Goal: Transaction & Acquisition: Book appointment/travel/reservation

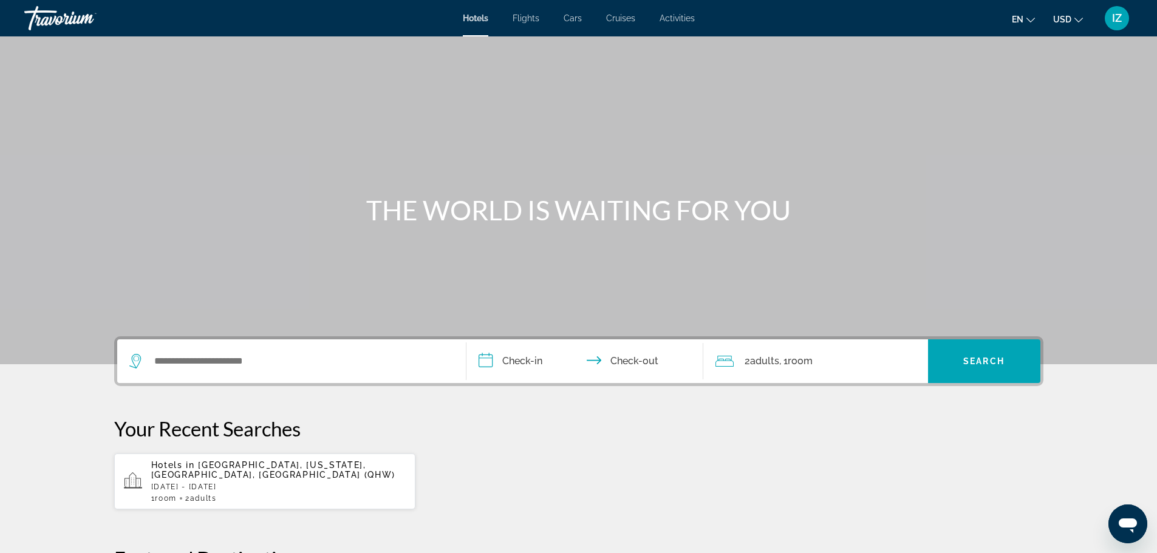
scroll to position [61, 0]
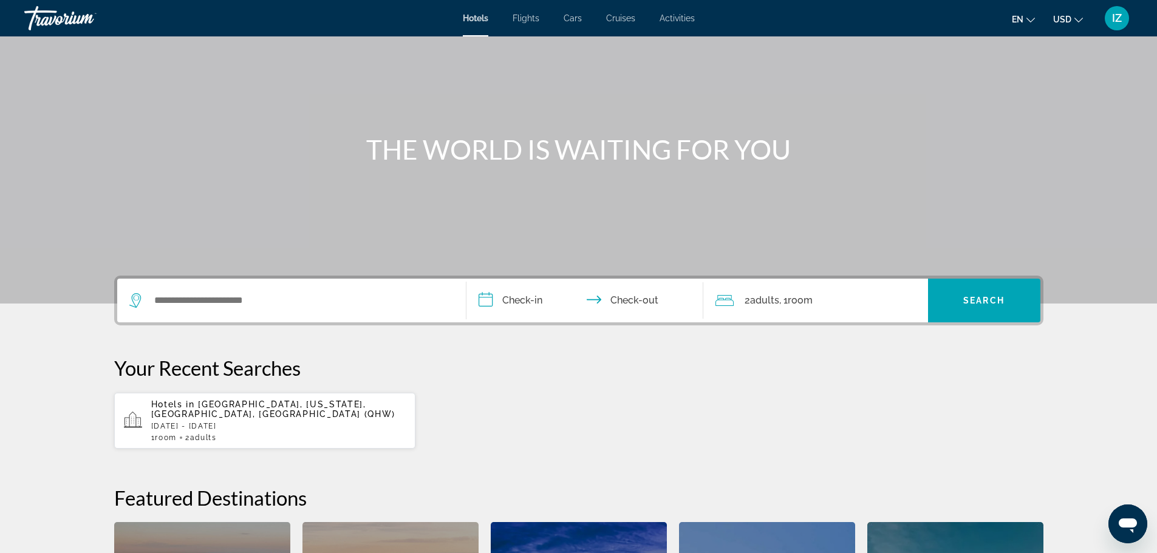
click at [261, 419] on p "Hotels in Brooklyn, New York, NY, United States (QHW)" at bounding box center [278, 409] width 255 height 19
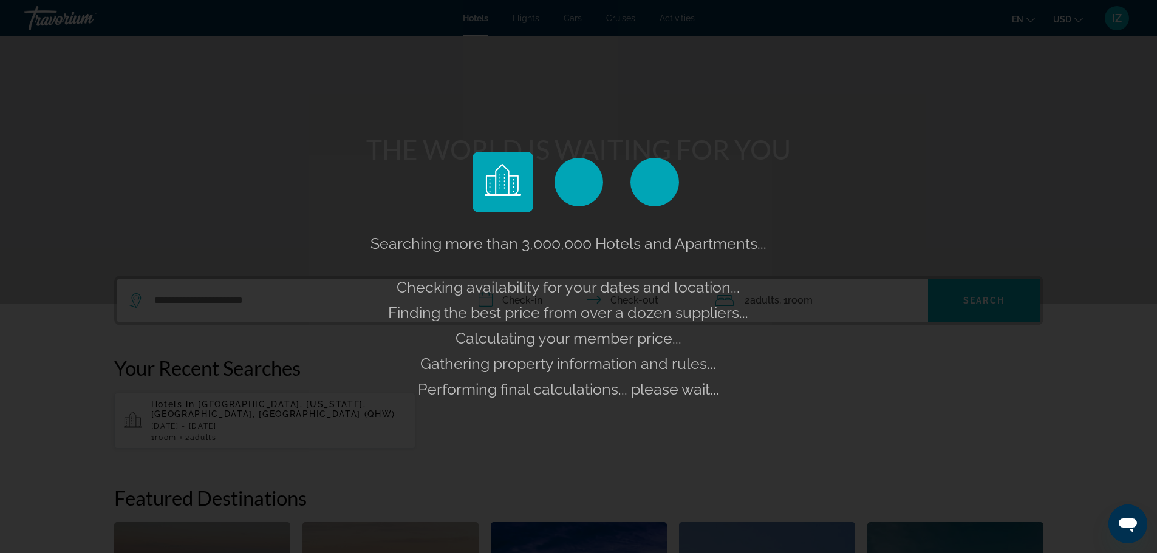
click at [399, 249] on span "Searching more than 3,000,000 Hotels and Apartments..." at bounding box center [569, 243] width 396 height 18
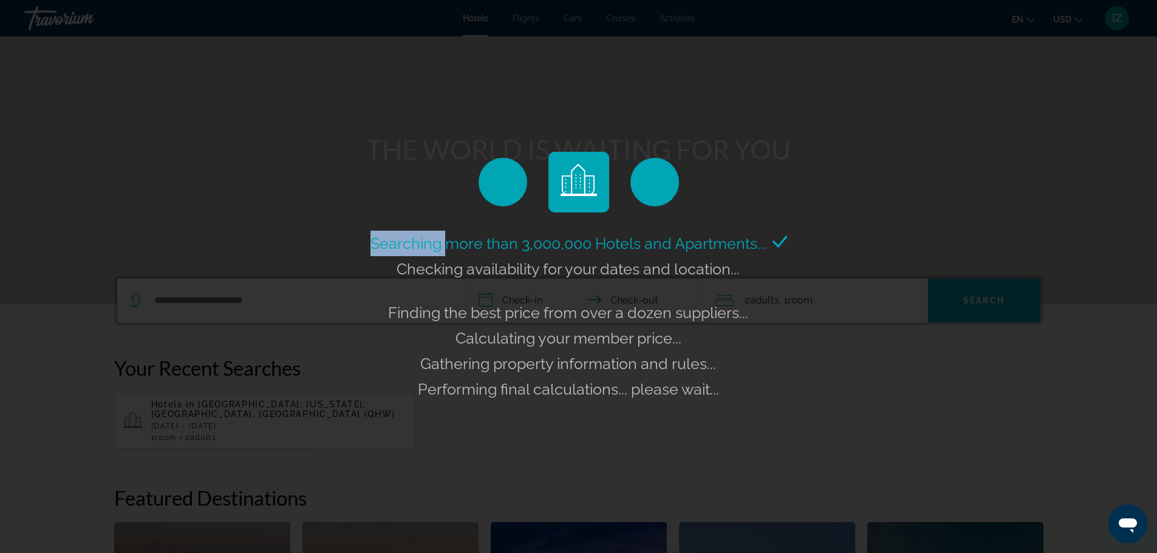
click at [399, 250] on span "Searching more than 3,000,000 Hotels and Apartments..." at bounding box center [569, 243] width 396 height 18
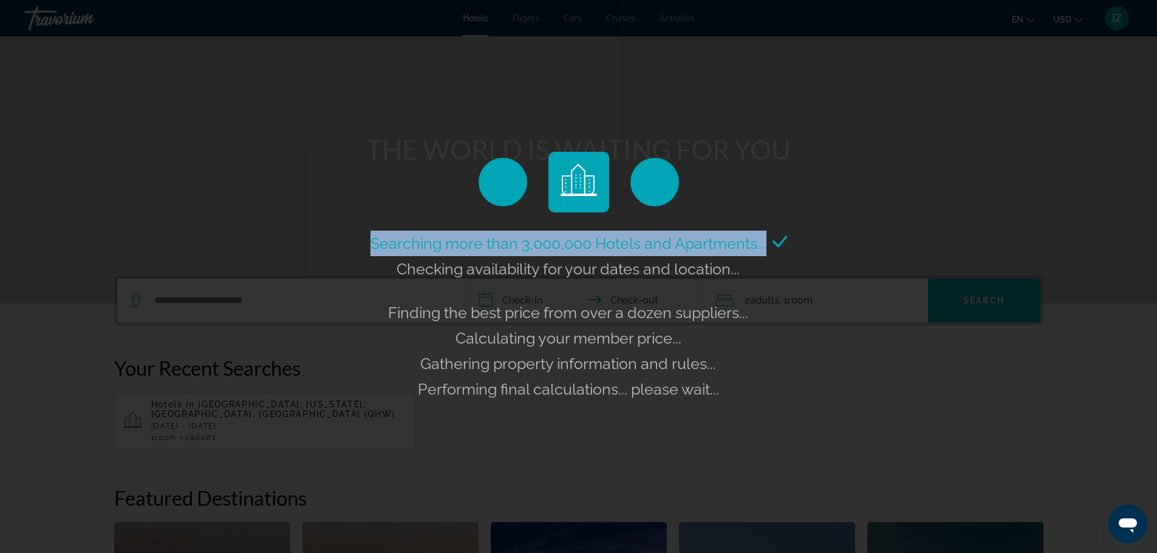
click at [399, 250] on span "Searching more than 3,000,000 Hotels and Apartments..." at bounding box center [569, 243] width 396 height 18
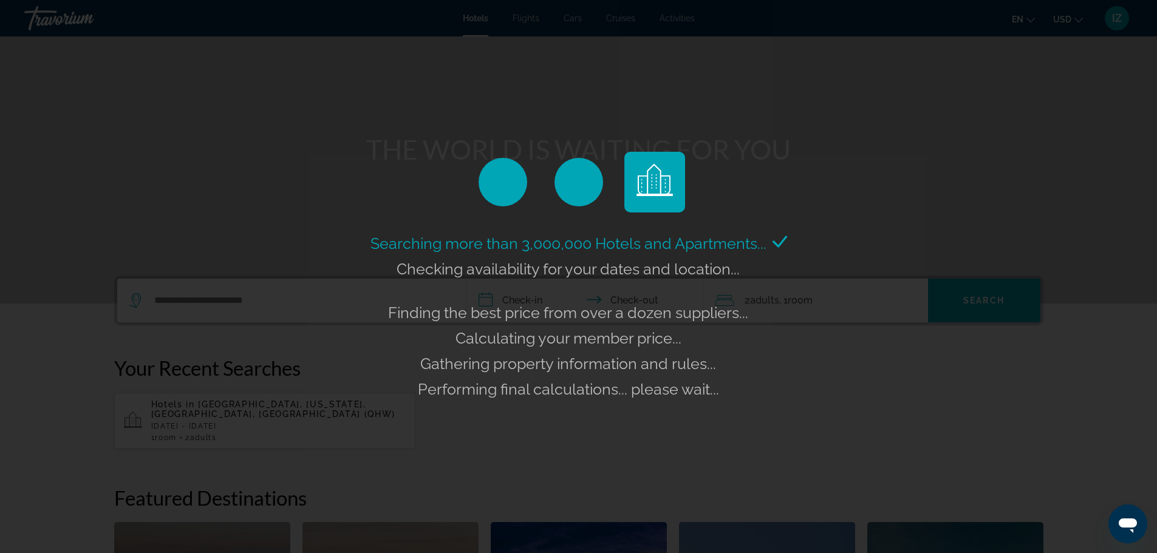
click at [455, 276] on span "Checking availability for your dates and location..." at bounding box center [568, 269] width 343 height 18
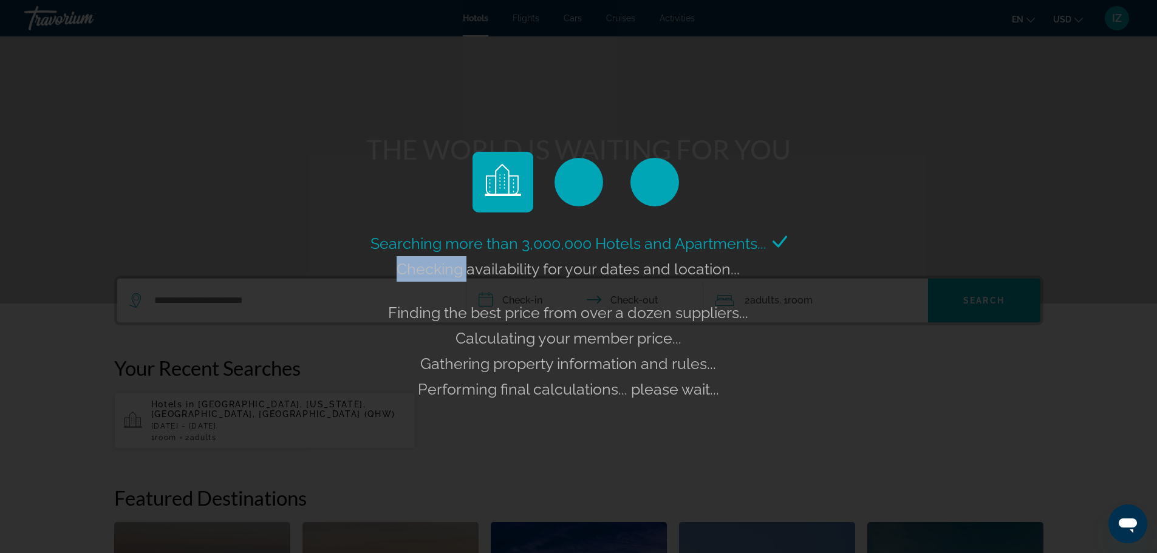
click at [455, 276] on span "Checking availability for your dates and location..." at bounding box center [568, 269] width 343 height 18
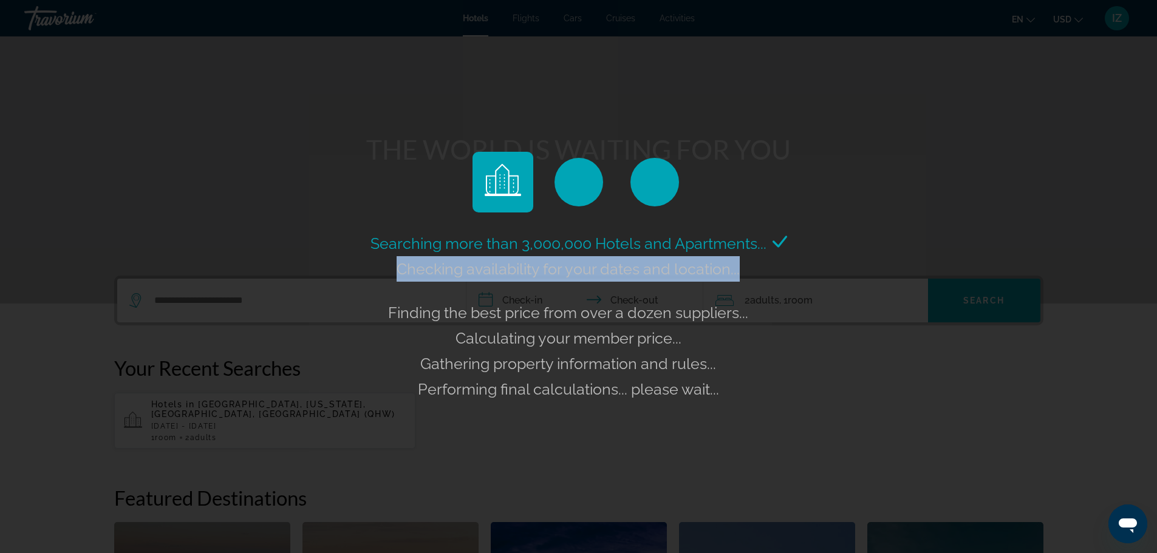
click at [455, 276] on span "Checking availability for your dates and location..." at bounding box center [568, 269] width 343 height 18
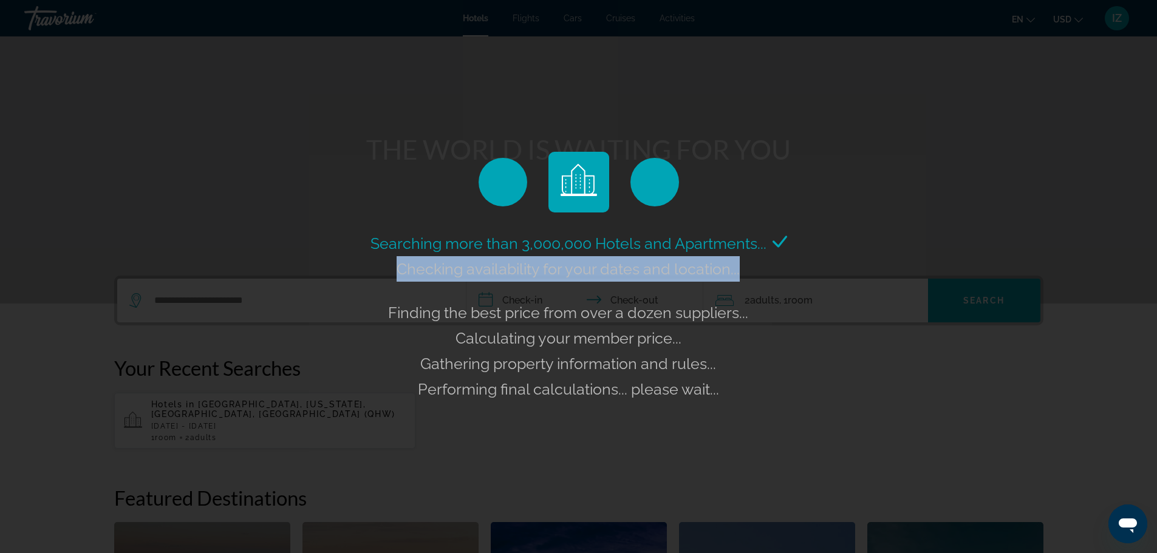
click at [455, 276] on span "Checking availability for your dates and location..." at bounding box center [568, 269] width 343 height 18
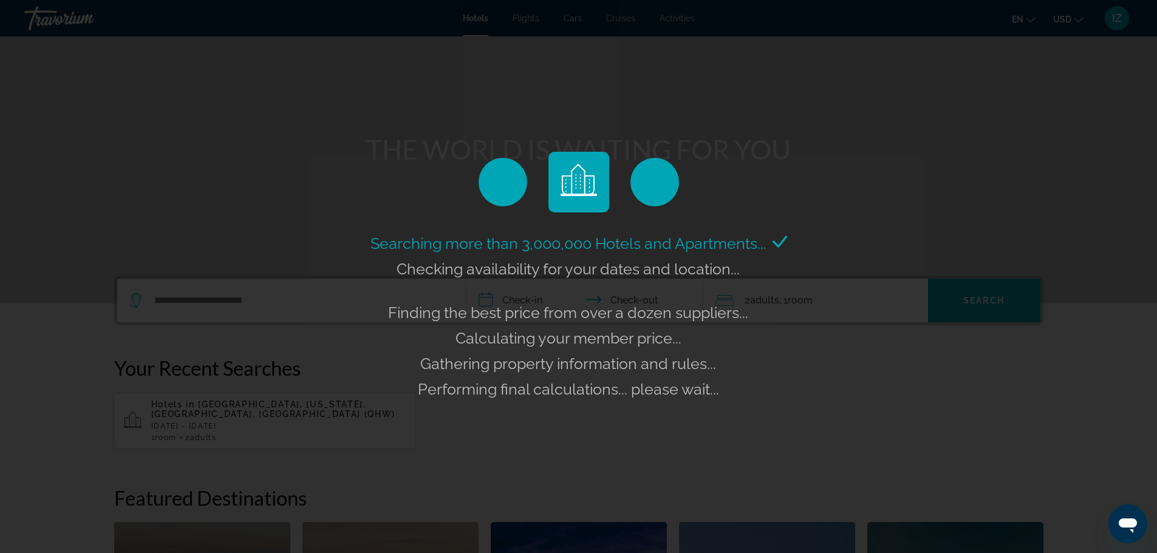
click at [456, 294] on div "Searching more than 3,000,000 Hotels and Apartments... Checking availability fo…" at bounding box center [579, 316] width 423 height 171
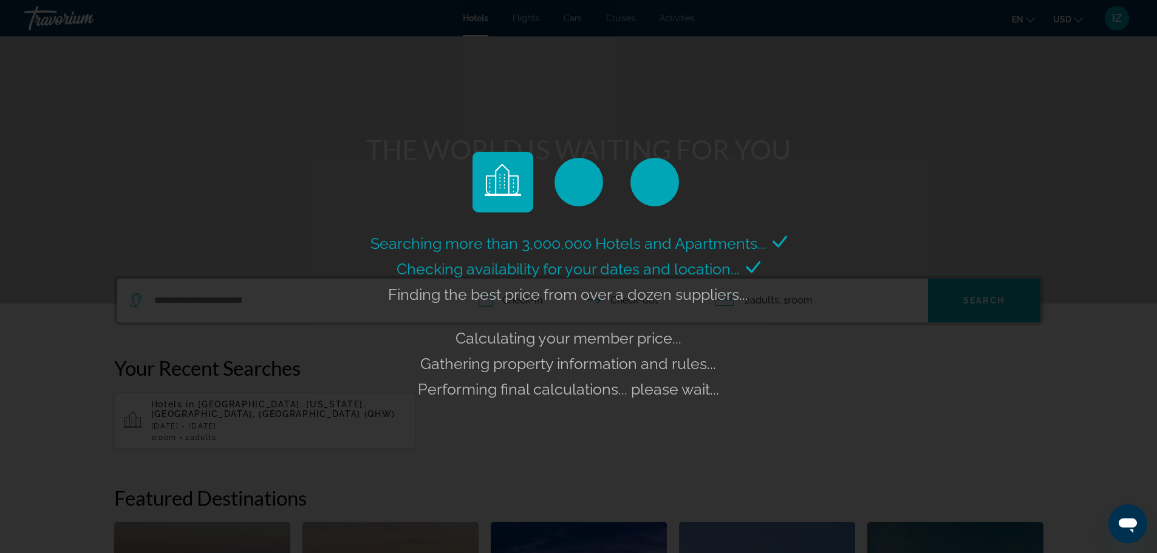
click at [441, 284] on div "Finding the best price from over a dozen suppliers..." at bounding box center [578, 295] width 381 height 26
click at [437, 296] on span "Finding the best price from over a dozen suppliers..." at bounding box center [568, 295] width 360 height 18
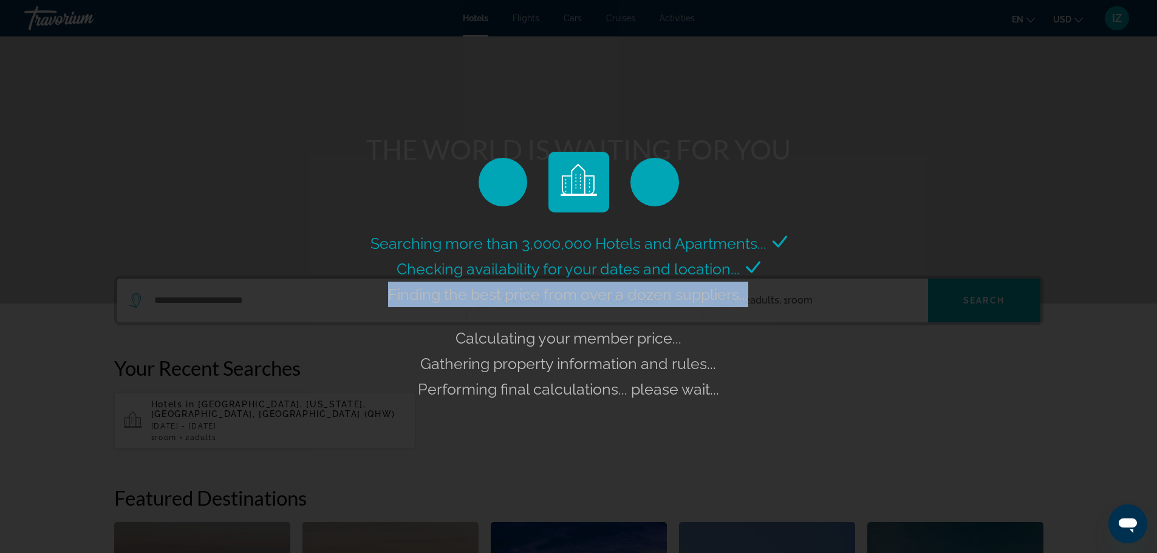
click at [437, 296] on span "Finding the best price from over a dozen suppliers..." at bounding box center [568, 295] width 360 height 18
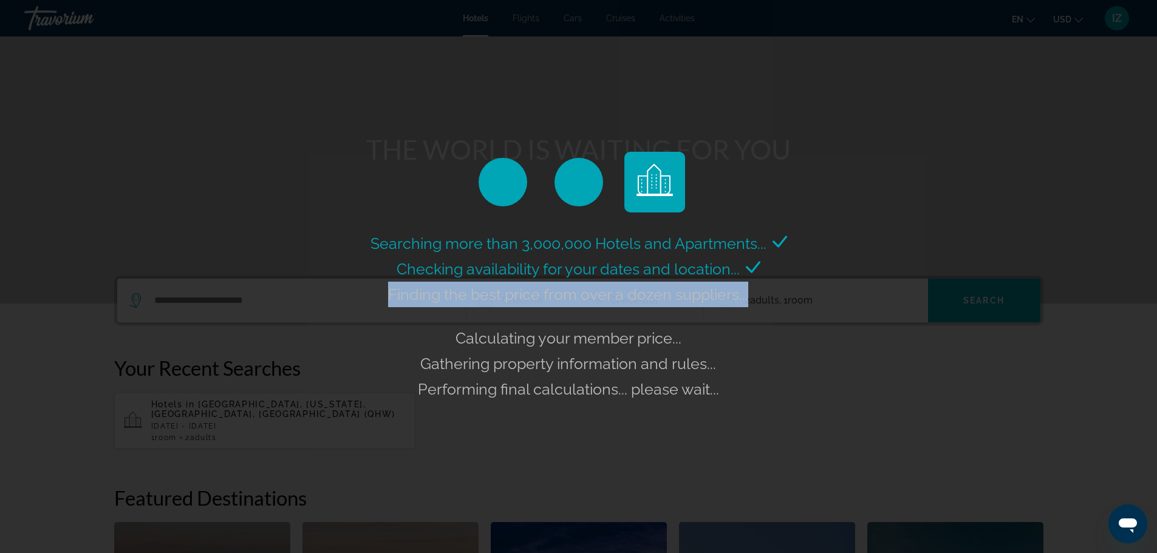
click at [437, 296] on span "Finding the best price from over a dozen suppliers..." at bounding box center [568, 295] width 360 height 18
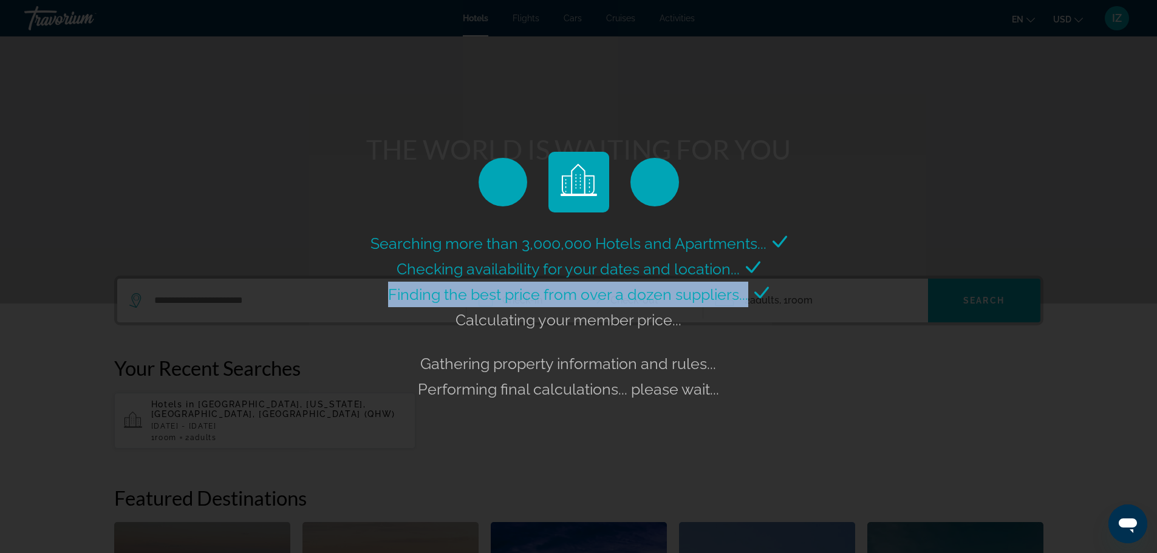
click at [459, 302] on span "Finding the best price from over a dozen suppliers..." at bounding box center [568, 295] width 360 height 18
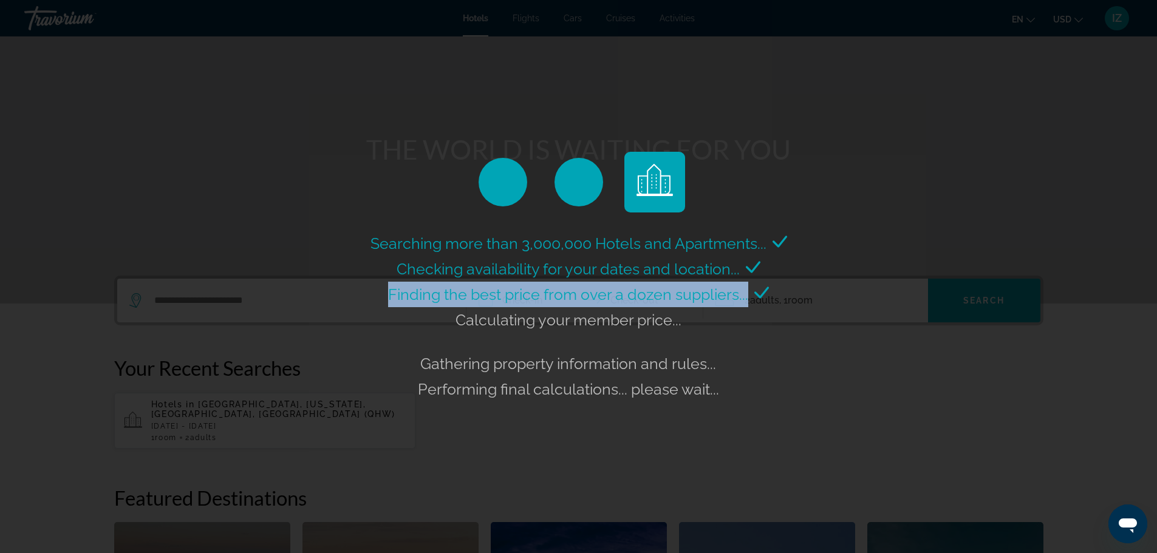
click at [459, 302] on span "Finding the best price from over a dozen suppliers..." at bounding box center [568, 295] width 360 height 18
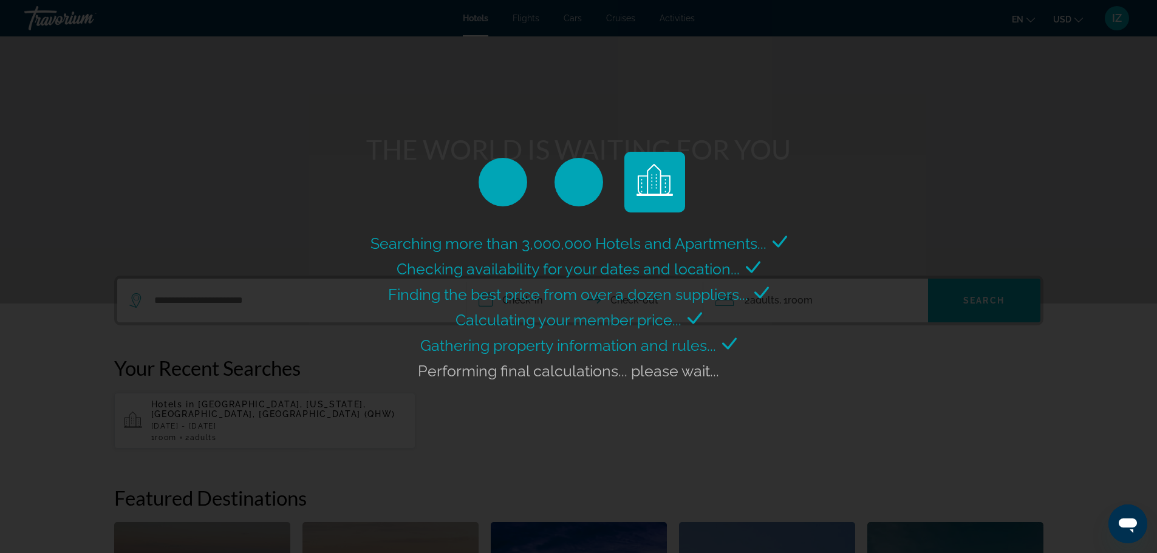
click at [501, 352] on span "Gathering property information and rules..." at bounding box center [568, 346] width 296 height 18
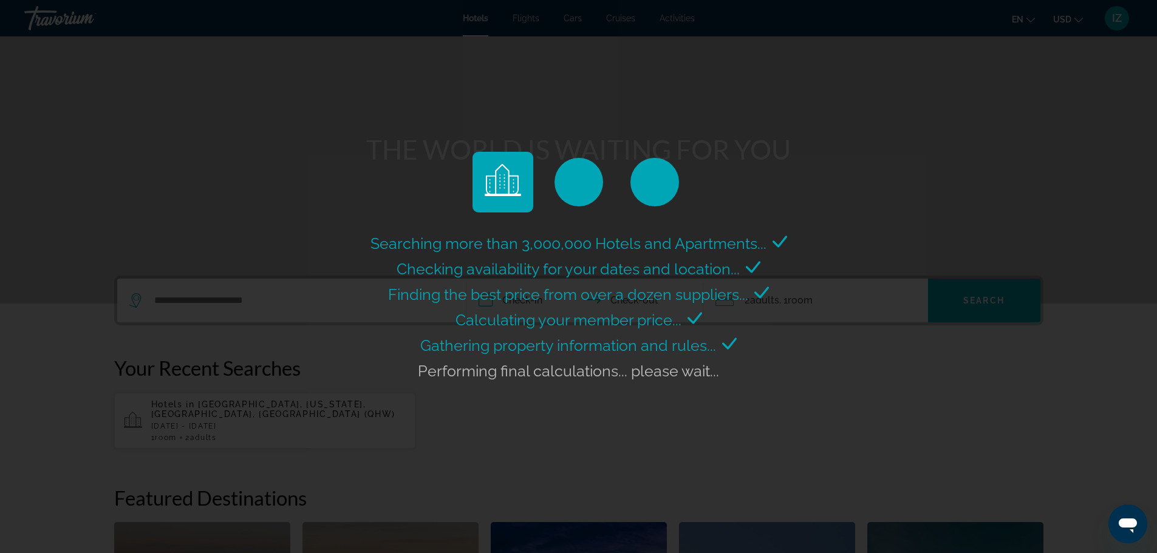
click at [511, 380] on div "Performing final calculations... please wait..." at bounding box center [579, 371] width 322 height 26
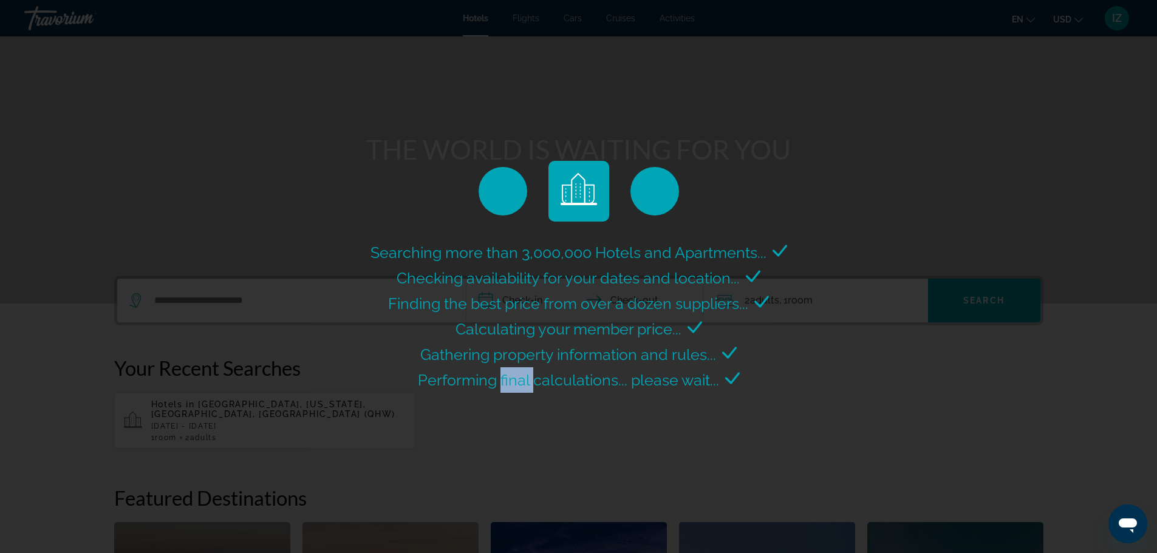
click at [511, 380] on span "Performing final calculations... please wait..." at bounding box center [568, 380] width 301 height 18
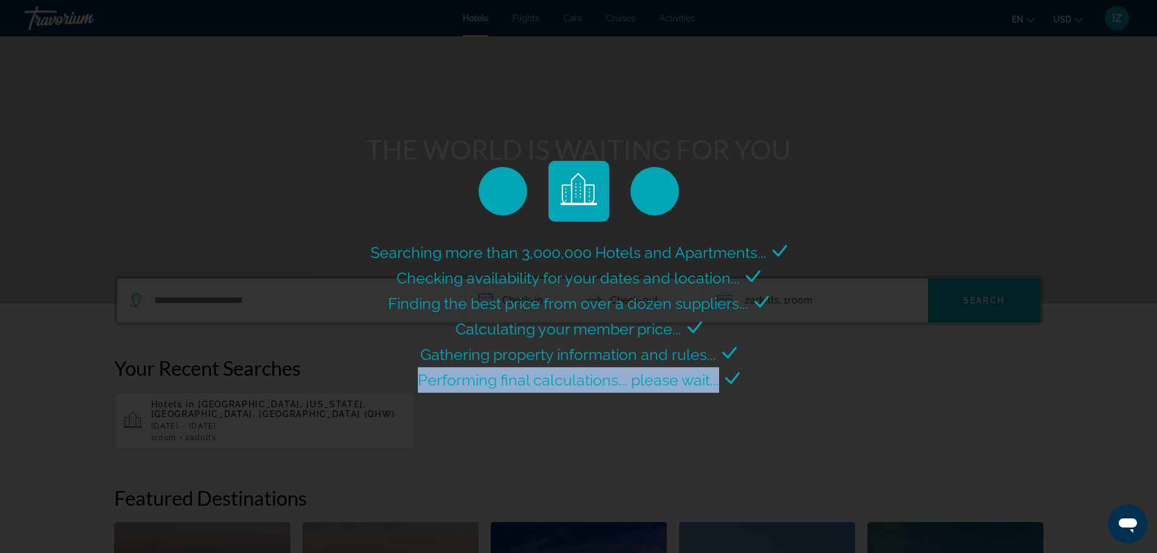
click at [511, 380] on span "Performing final calculations... please wait..." at bounding box center [568, 380] width 301 height 18
click at [513, 385] on span "Performing final calculations... please wait..." at bounding box center [568, 380] width 301 height 18
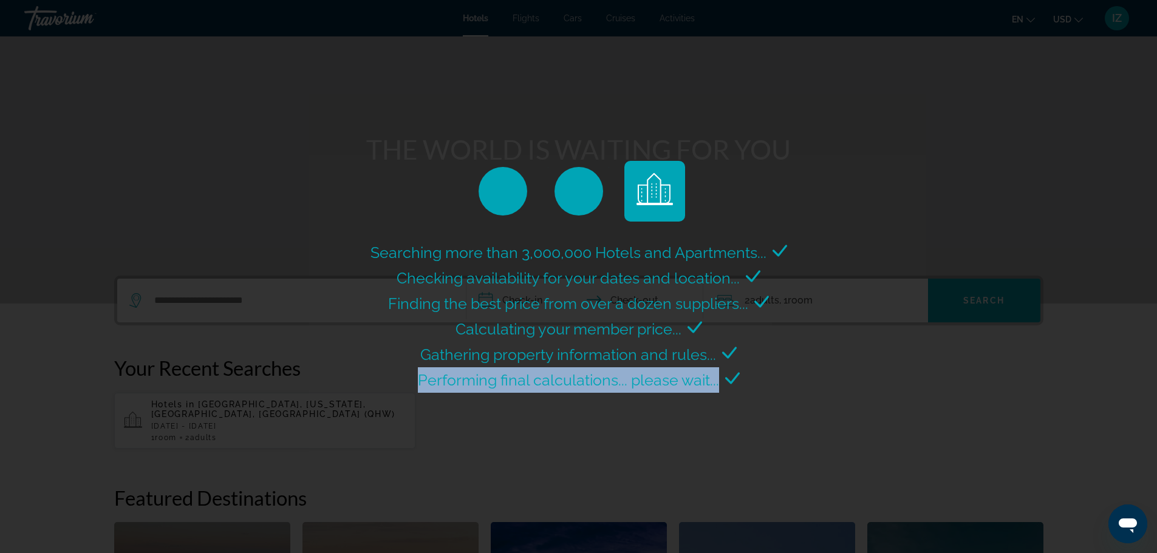
click at [511, 369] on div "Performing final calculations... please wait..." at bounding box center [579, 381] width 322 height 26
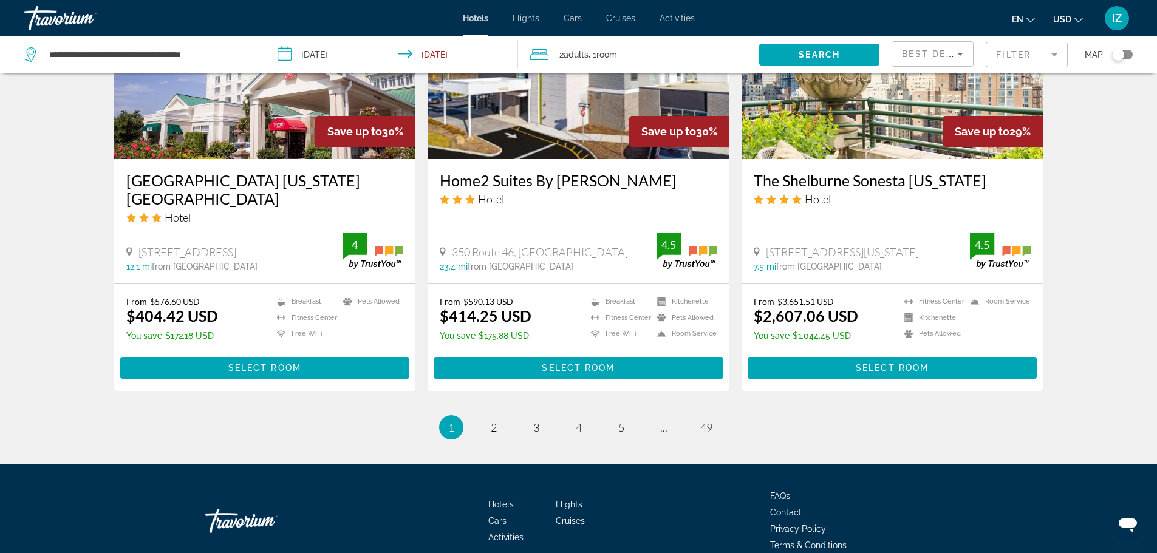
scroll to position [1509, 0]
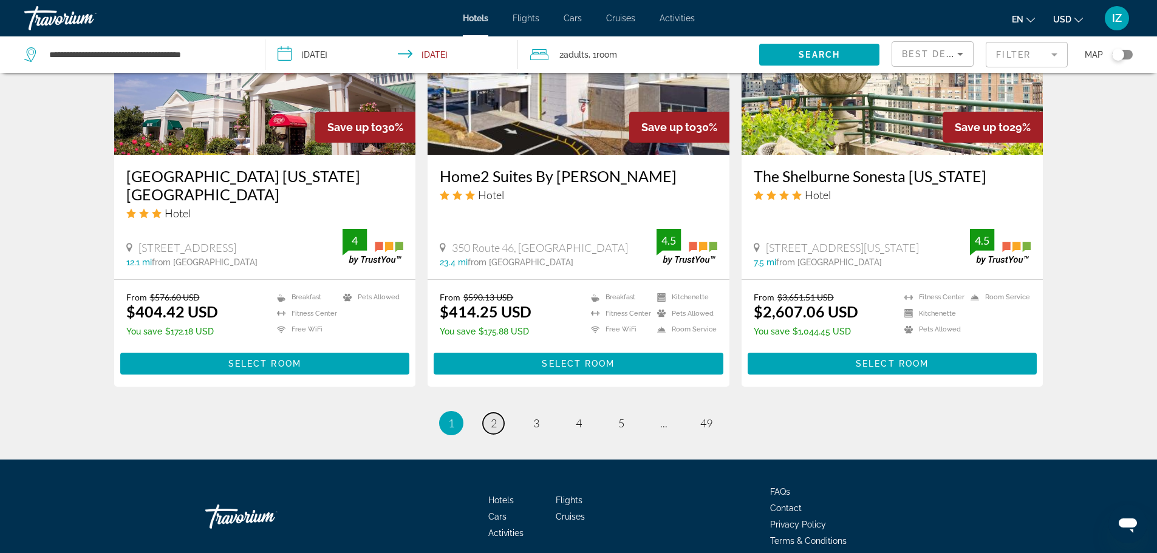
click at [497, 413] on link "page 2" at bounding box center [493, 423] width 21 height 21
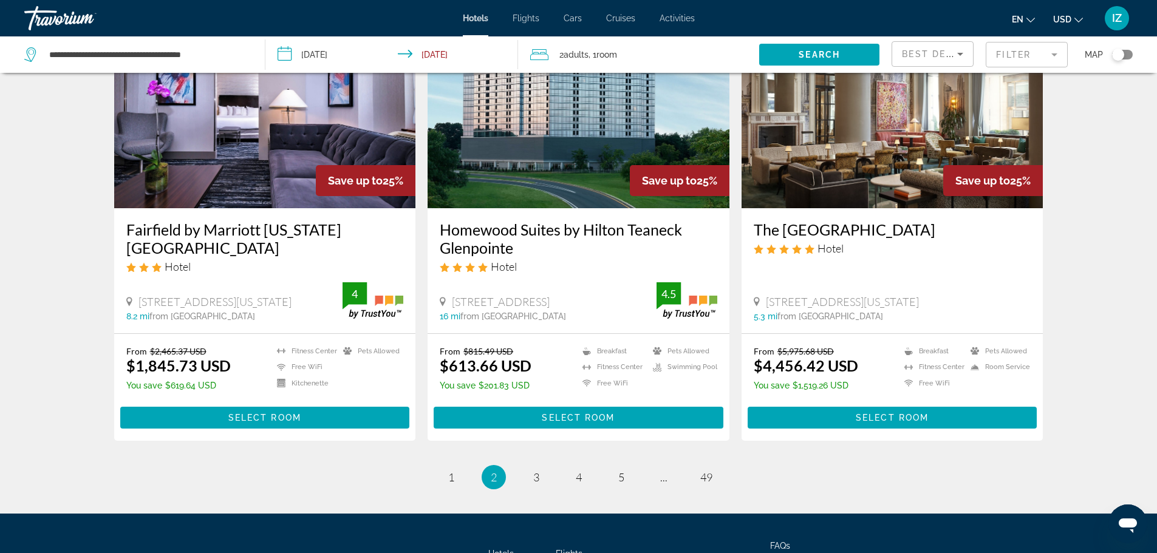
scroll to position [1458, 0]
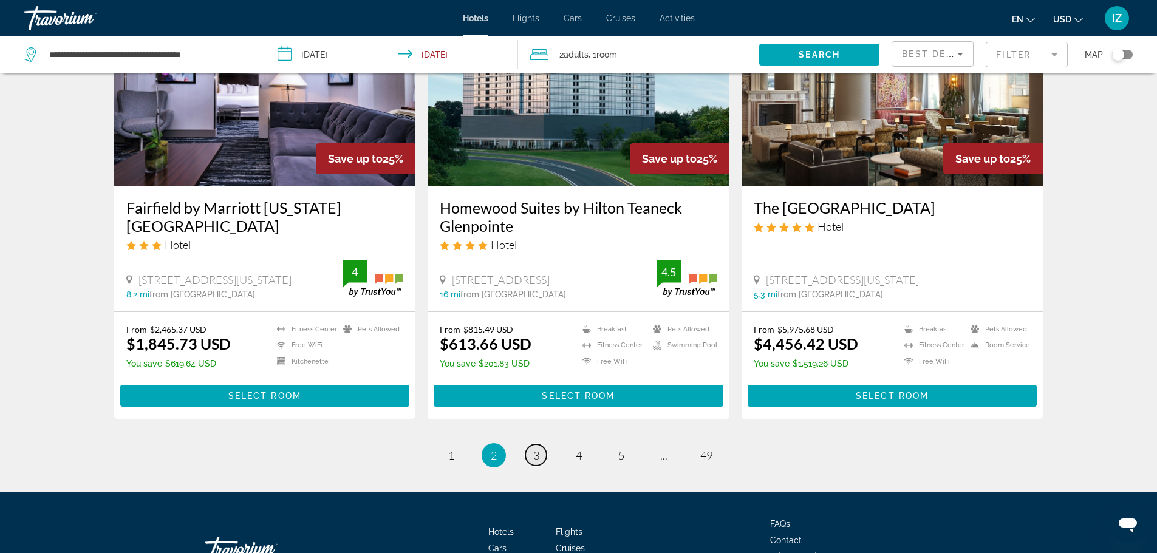
click at [536, 462] on span "3" at bounding box center [536, 455] width 6 height 13
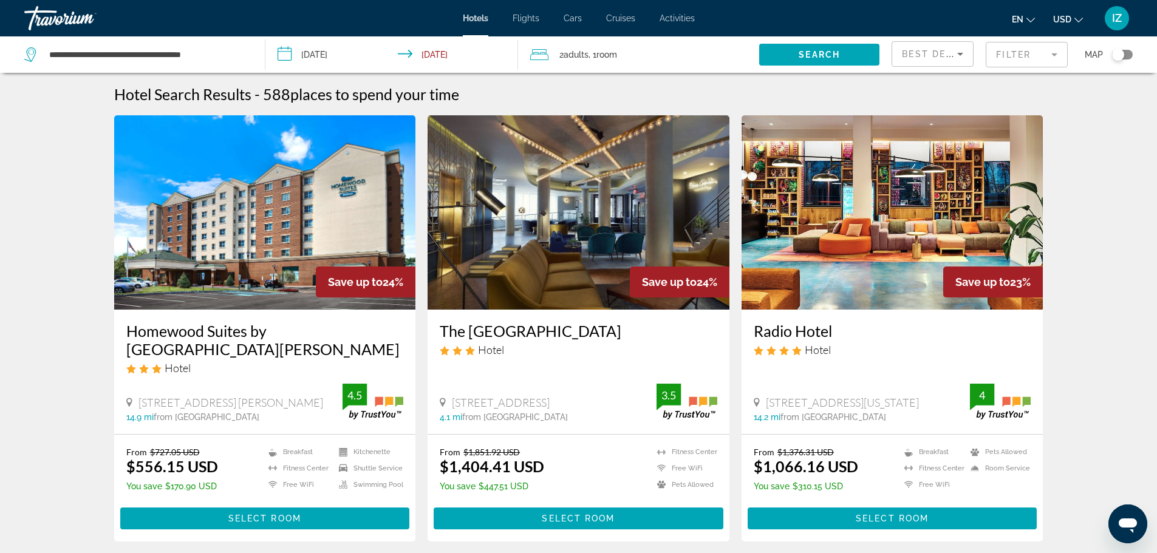
click at [997, 49] on mat-form-field "Filter" at bounding box center [1027, 55] width 82 height 26
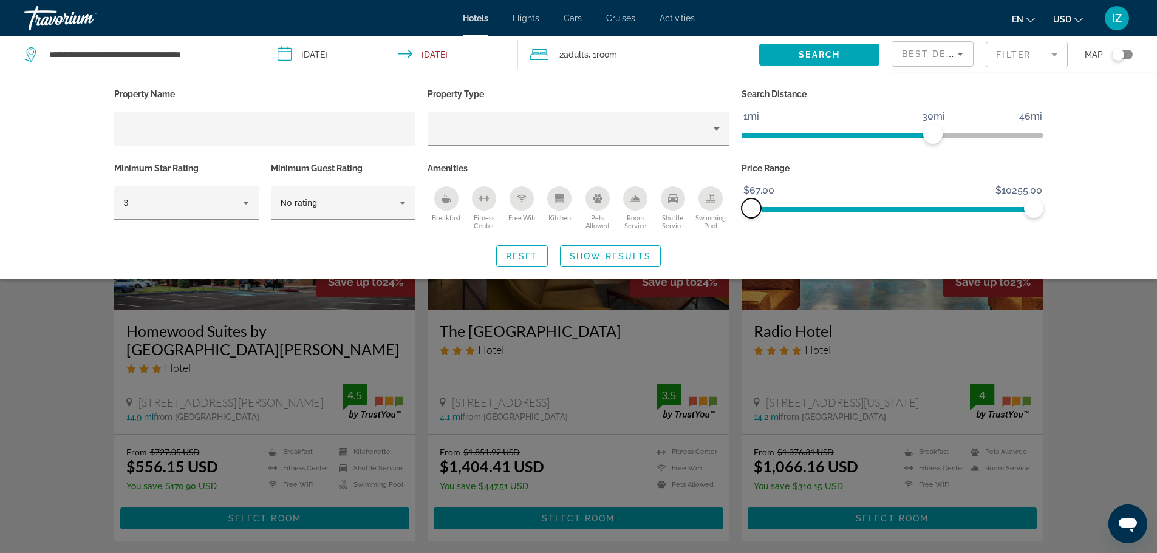
drag, startPoint x: 750, startPoint y: 210, endPoint x: 735, endPoint y: 211, distance: 15.2
click at [736, 211] on div "Price Range $67.00 $10255.00 $67.00 $10255.00" at bounding box center [893, 197] width 314 height 74
drag, startPoint x: 1038, startPoint y: 204, endPoint x: 761, endPoint y: 225, distance: 277.2
click at [761, 225] on div "Price Range $67.00 $10255.00 $67.00 $422.00 $67.00 - $422.00" at bounding box center [893, 197] width 314 height 74
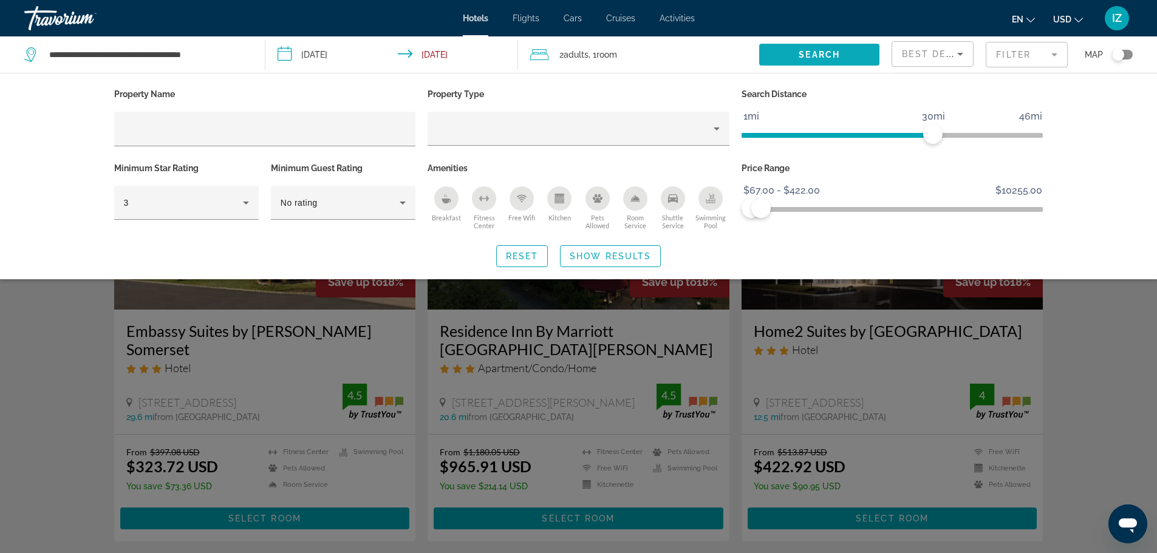
click at [784, 58] on span "Search widget" at bounding box center [819, 54] width 120 height 29
click at [836, 62] on span "Search widget" at bounding box center [819, 54] width 120 height 29
click at [453, 55] on input "**********" at bounding box center [394, 56] width 258 height 40
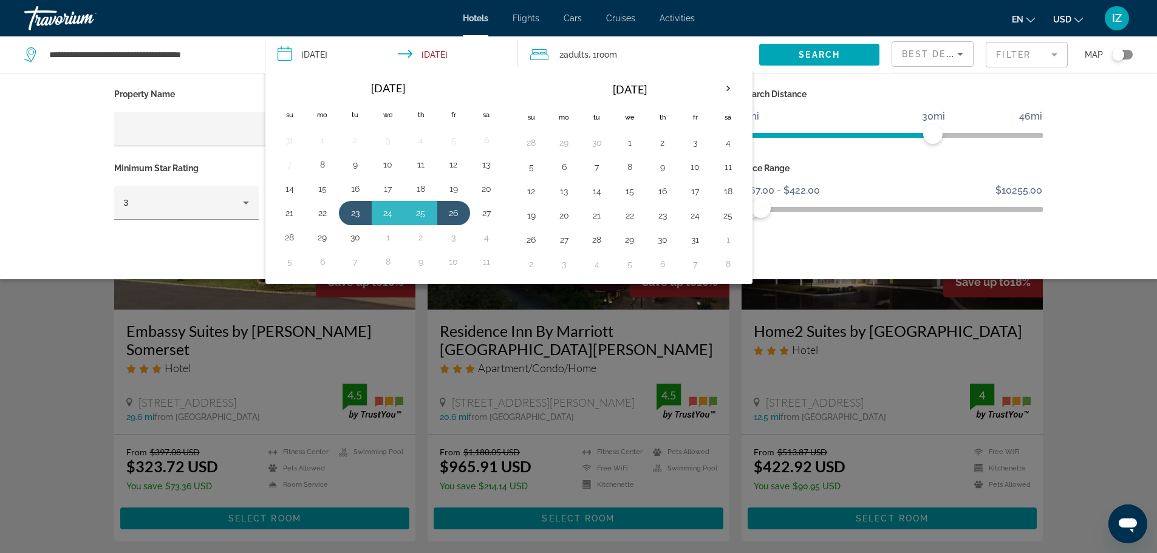
click at [1138, 269] on div "Property Name Property Type Search Distance 1mi 46mi 30mi Minimum Star Rating 3…" at bounding box center [578, 176] width 1157 height 207
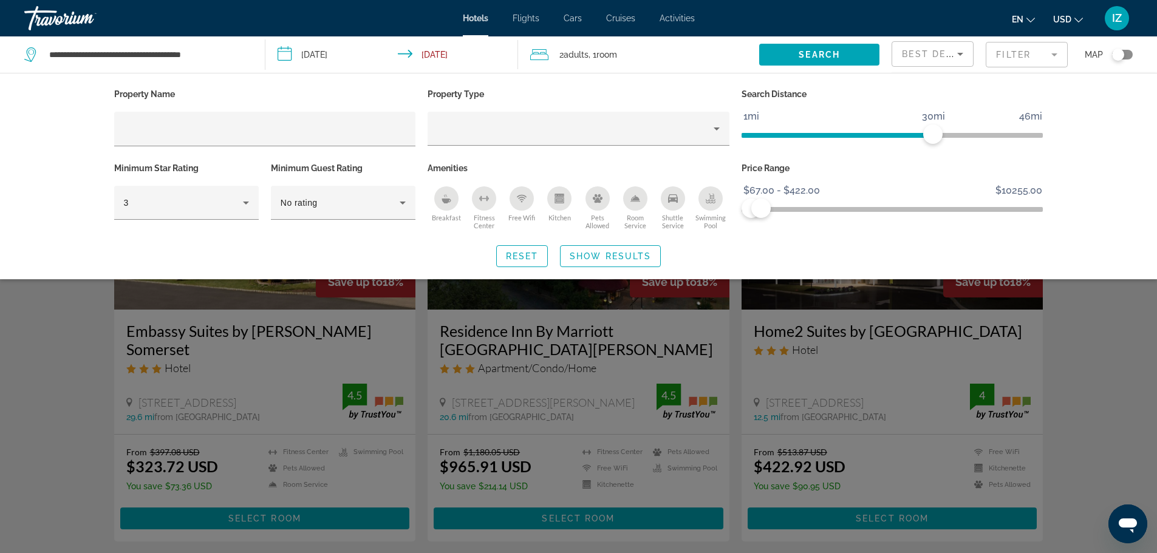
click at [402, 53] on input "**********" at bounding box center [394, 56] width 258 height 40
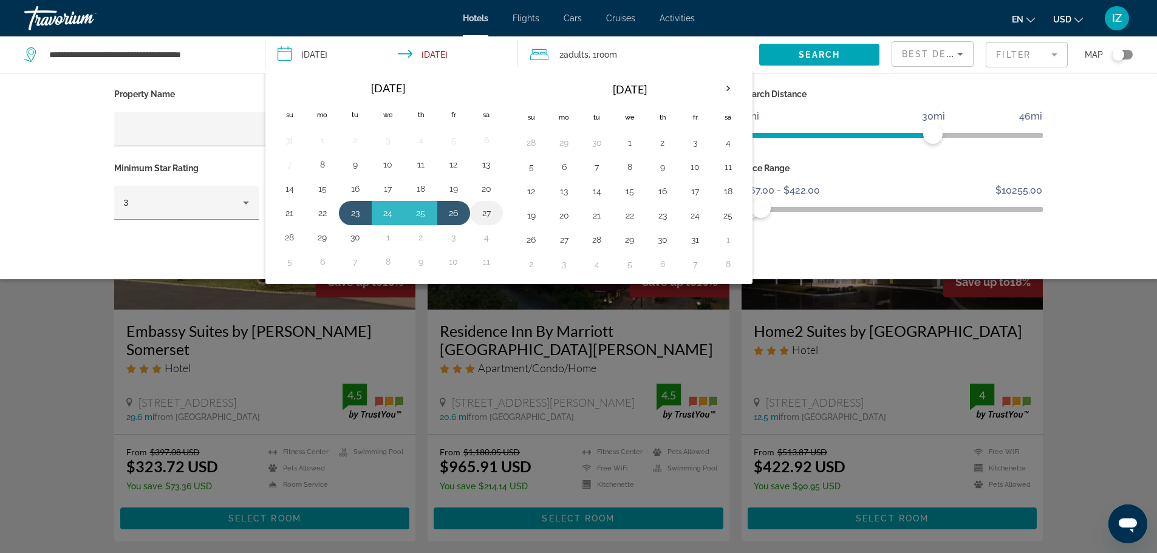
click at [494, 215] on button "27" at bounding box center [486, 213] width 19 height 17
click at [355, 215] on button "23" at bounding box center [355, 213] width 19 height 17
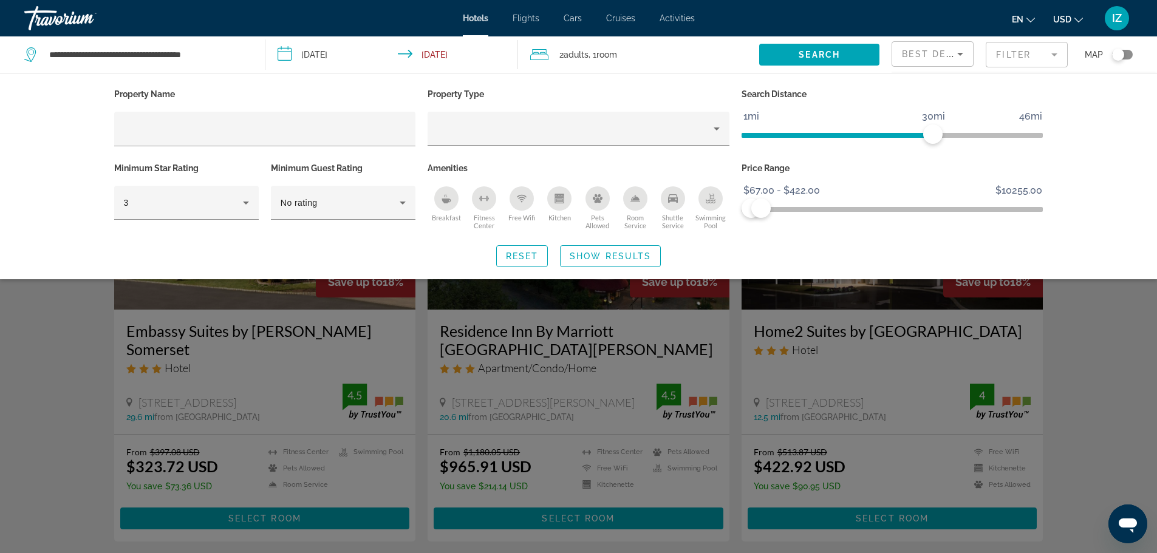
click at [318, 56] on input "**********" at bounding box center [394, 56] width 258 height 40
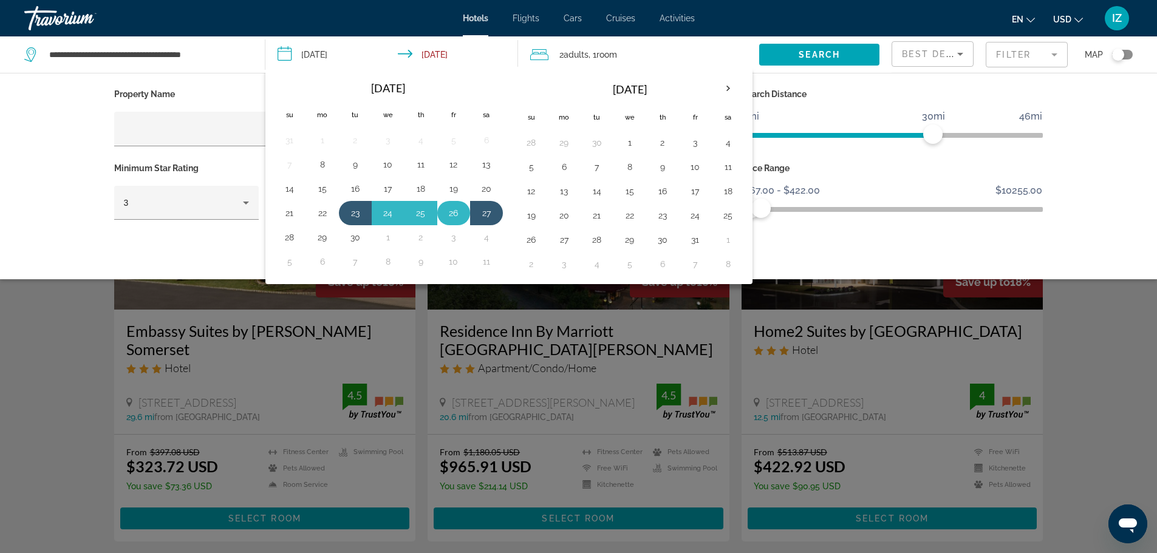
click at [459, 217] on button "26" at bounding box center [453, 213] width 19 height 17
click at [359, 208] on button "23" at bounding box center [355, 213] width 19 height 17
type input "**********"
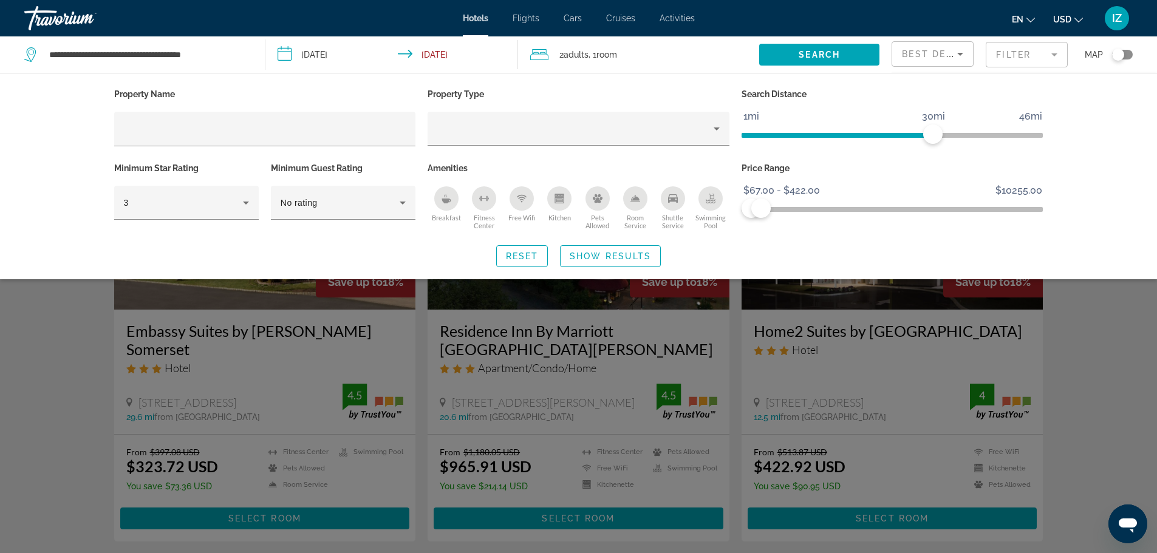
click at [419, 52] on input "**********" at bounding box center [394, 56] width 258 height 40
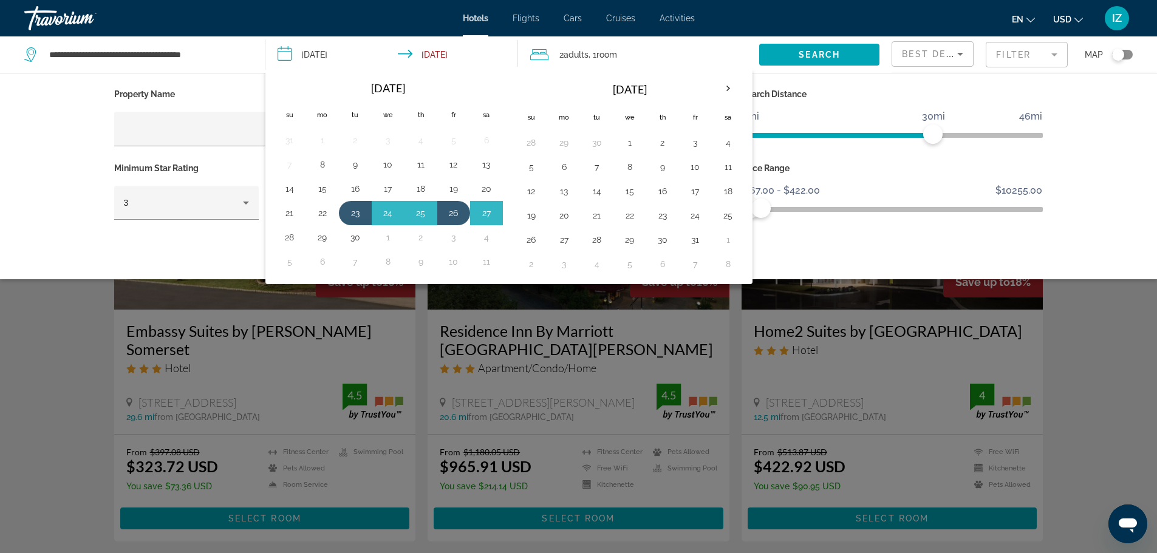
click at [309, 12] on div "Hotels Flights Cars Cruises Activities Hotels Flights Cars Cruises Activities e…" at bounding box center [578, 18] width 1157 height 32
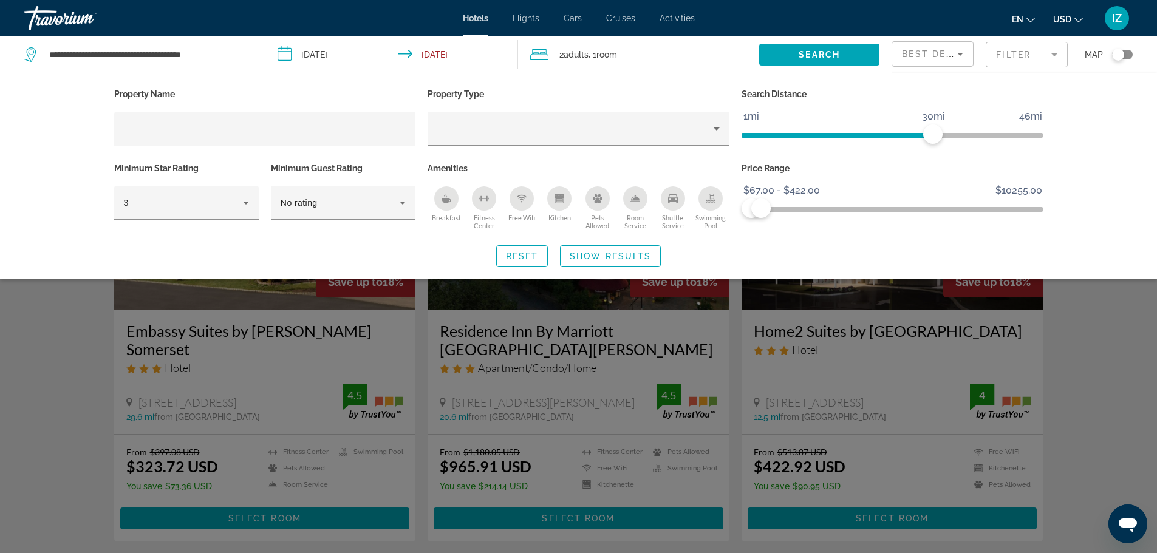
click at [436, 49] on input "**********" at bounding box center [394, 56] width 258 height 40
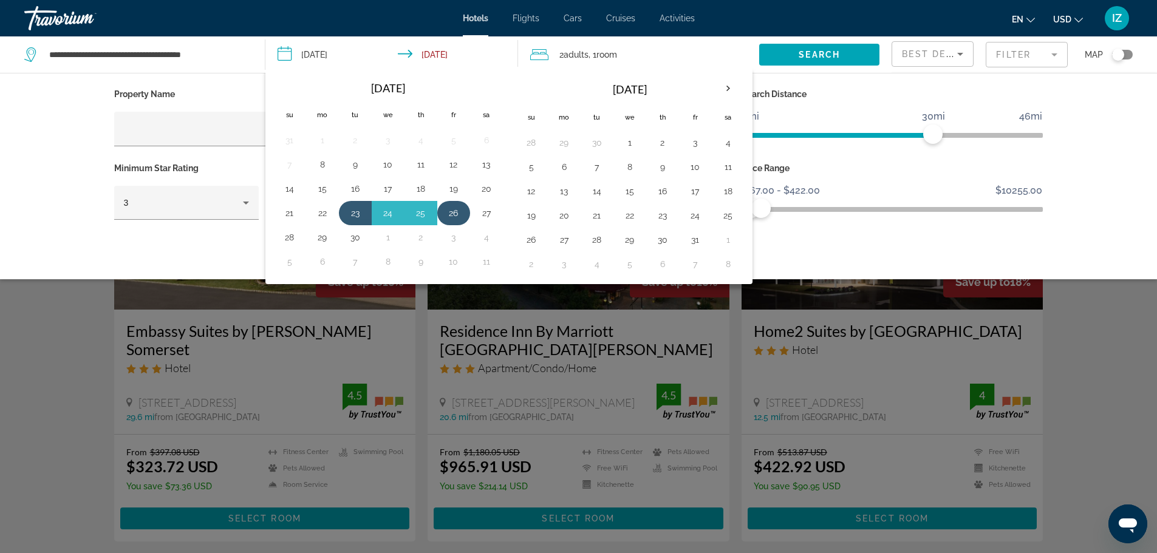
click at [455, 217] on button "26" at bounding box center [453, 213] width 19 height 17
click at [355, 218] on button "23" at bounding box center [355, 213] width 19 height 17
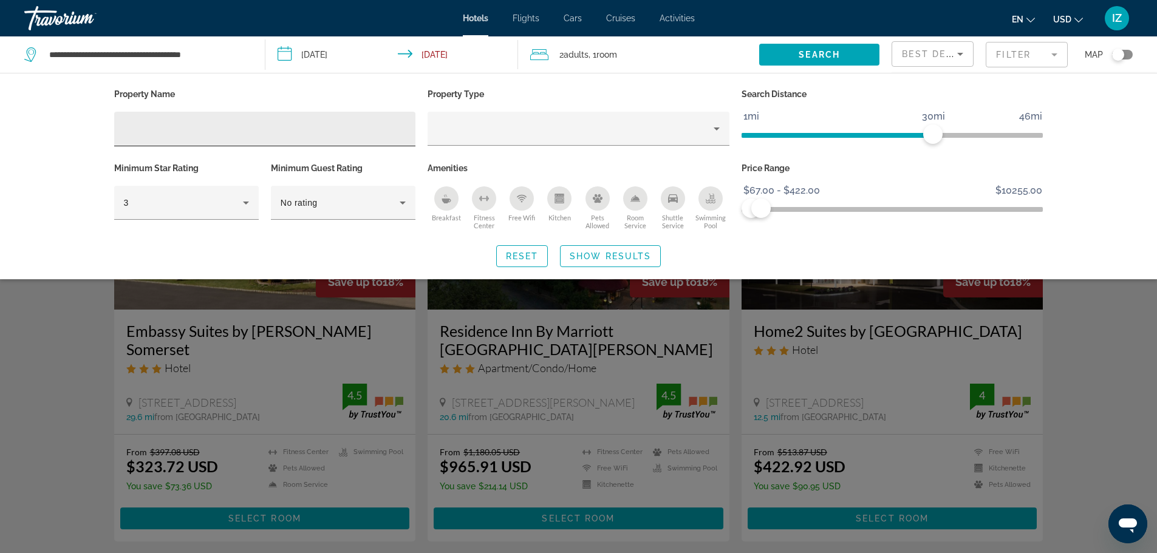
click at [230, 123] on input "Hotel Filters" at bounding box center [265, 129] width 282 height 15
click at [233, 123] on input "Hotel Filters" at bounding box center [265, 129] width 282 height 15
click at [235, 123] on input "Hotel Filters" at bounding box center [265, 129] width 282 height 15
drag, startPoint x: 178, startPoint y: 144, endPoint x: 174, endPoint y: 136, distance: 8.7
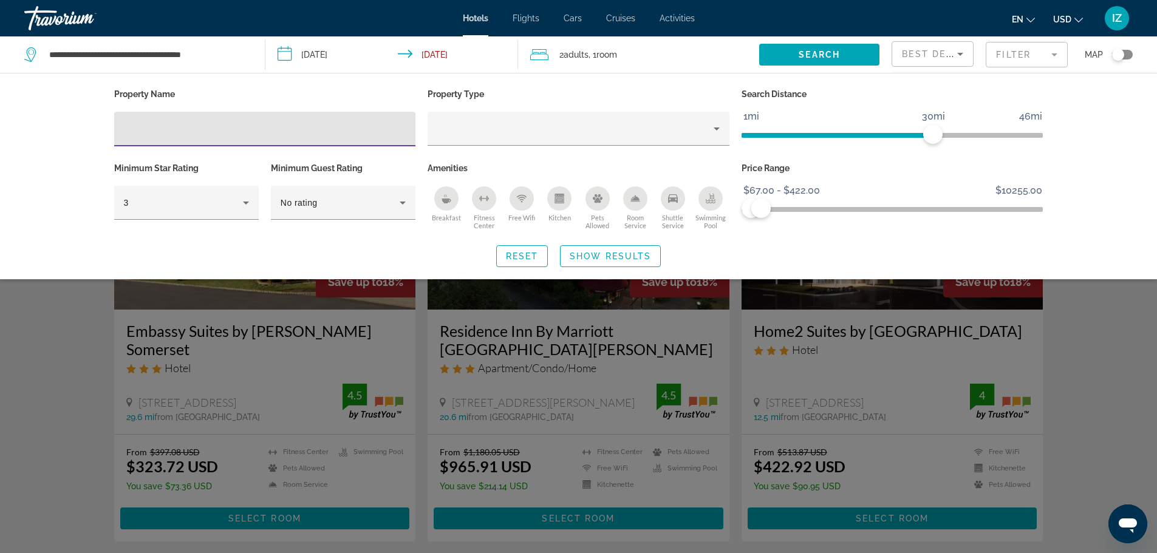
click at [176, 139] on div "Hotel Filters" at bounding box center [265, 129] width 282 height 35
click at [174, 135] on input "Hotel Filters" at bounding box center [265, 129] width 282 height 15
click at [474, 120] on div "Hotel Filters" at bounding box center [578, 129] width 282 height 34
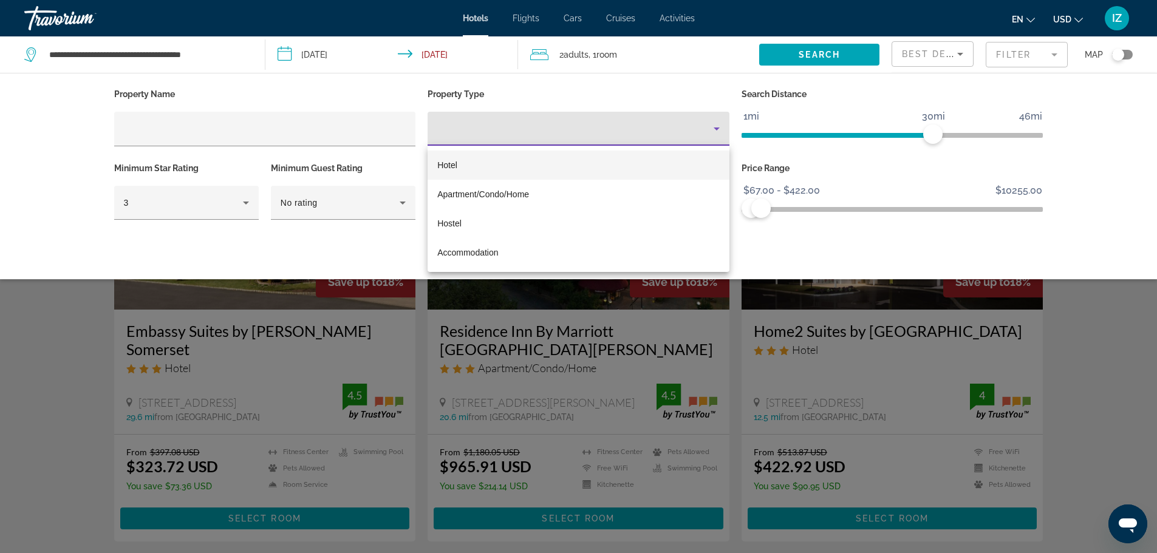
click at [341, 108] on div at bounding box center [578, 276] width 1157 height 553
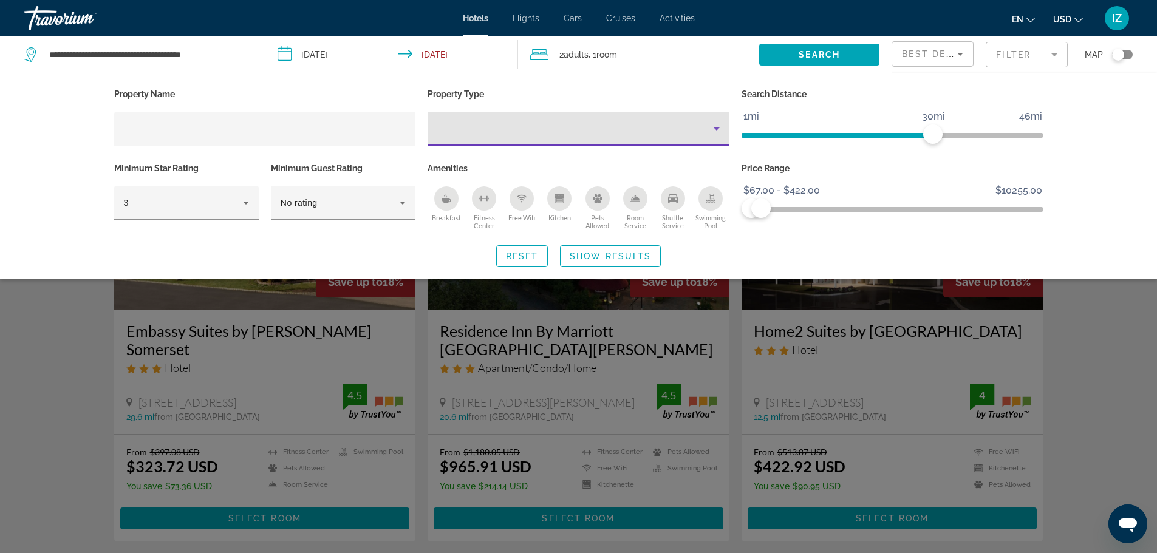
click at [467, 134] on div "Property type" at bounding box center [575, 128] width 276 height 15
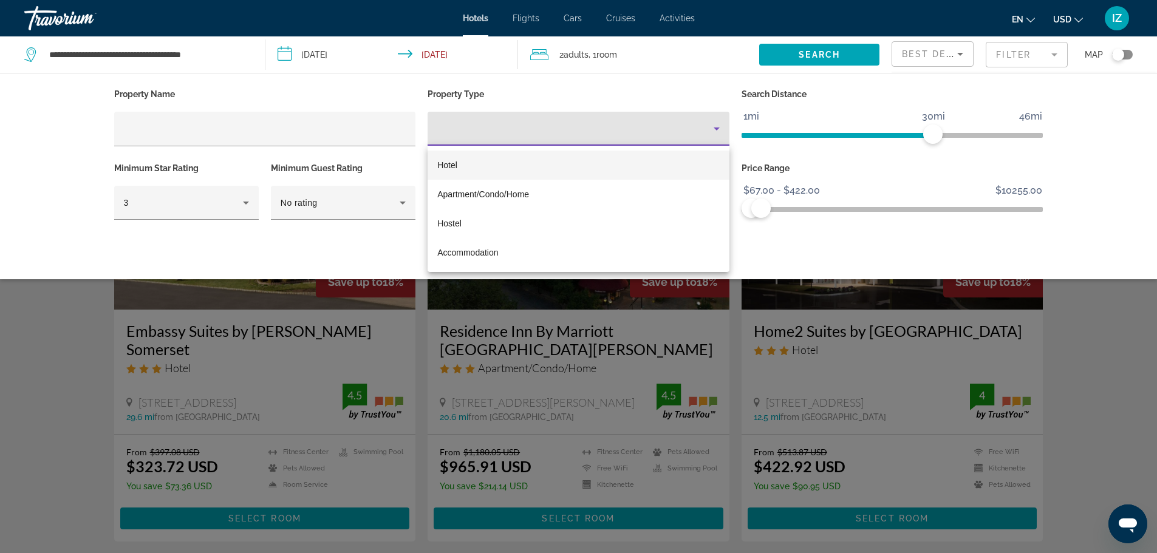
click at [349, 94] on div at bounding box center [578, 276] width 1157 height 553
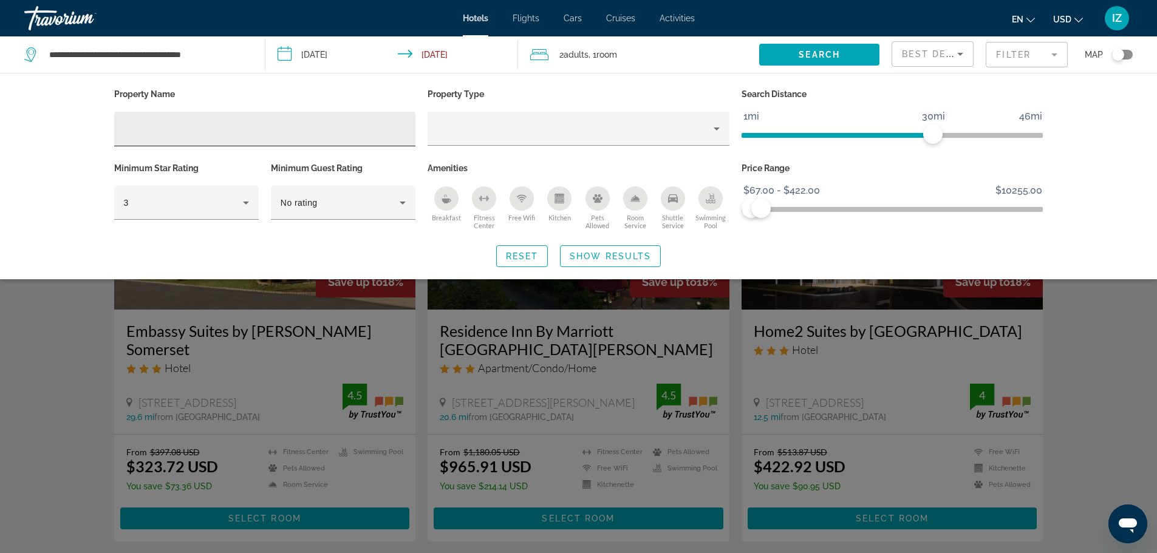
click at [194, 120] on div "Hotel Filters" at bounding box center [265, 129] width 282 height 35
click at [196, 137] on div "Hotel Filters" at bounding box center [265, 129] width 282 height 35
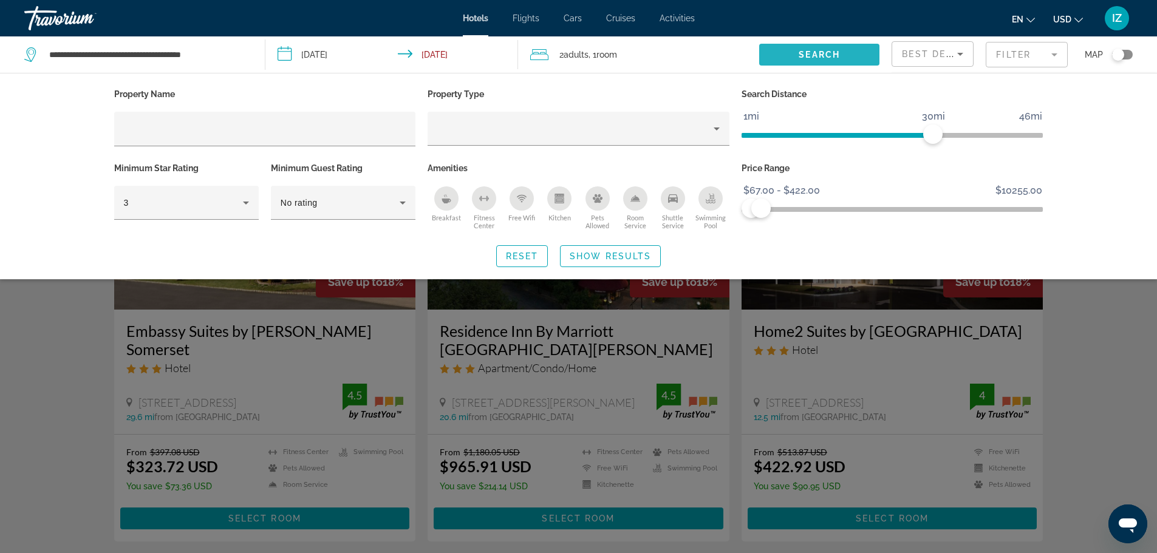
click at [844, 62] on span "Search widget" at bounding box center [819, 54] width 120 height 29
click at [808, 44] on span "Search widget" at bounding box center [819, 54] width 120 height 29
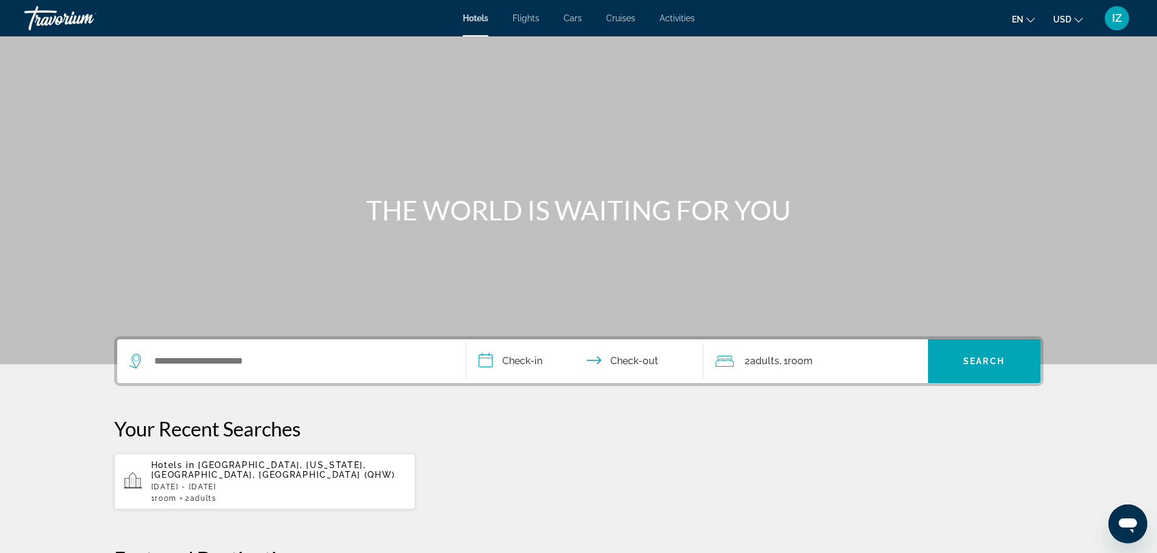
click at [556, 448] on div "Your Recent Searches Hotels in [GEOGRAPHIC_DATA], [US_STATE], [GEOGRAPHIC_DATA]…" at bounding box center [578, 464] width 929 height 94
click at [265, 488] on p "[DATE] - [DATE]" at bounding box center [278, 487] width 255 height 9
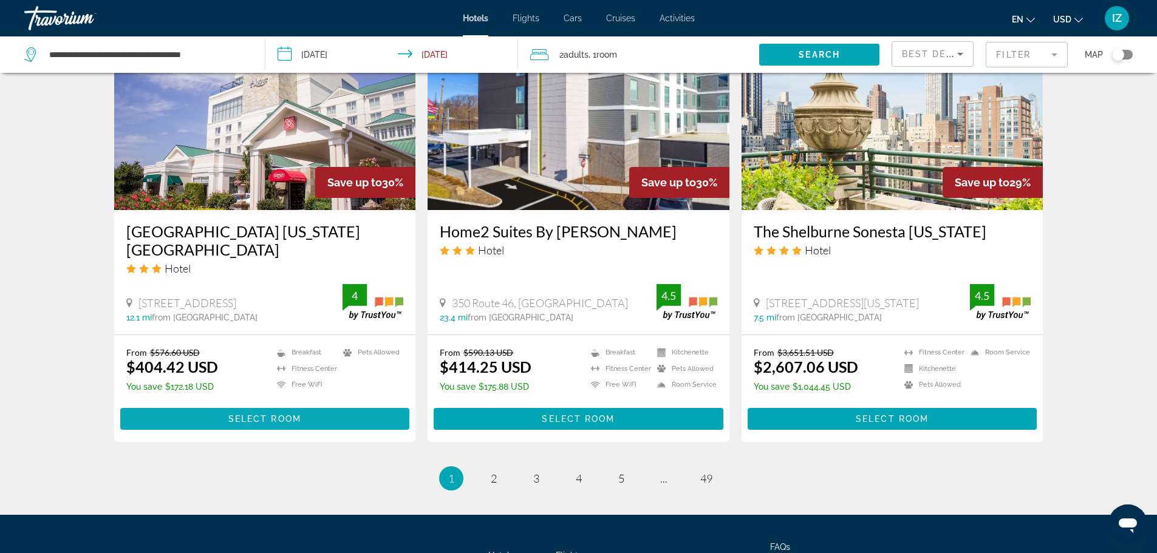
scroll to position [1509, 0]
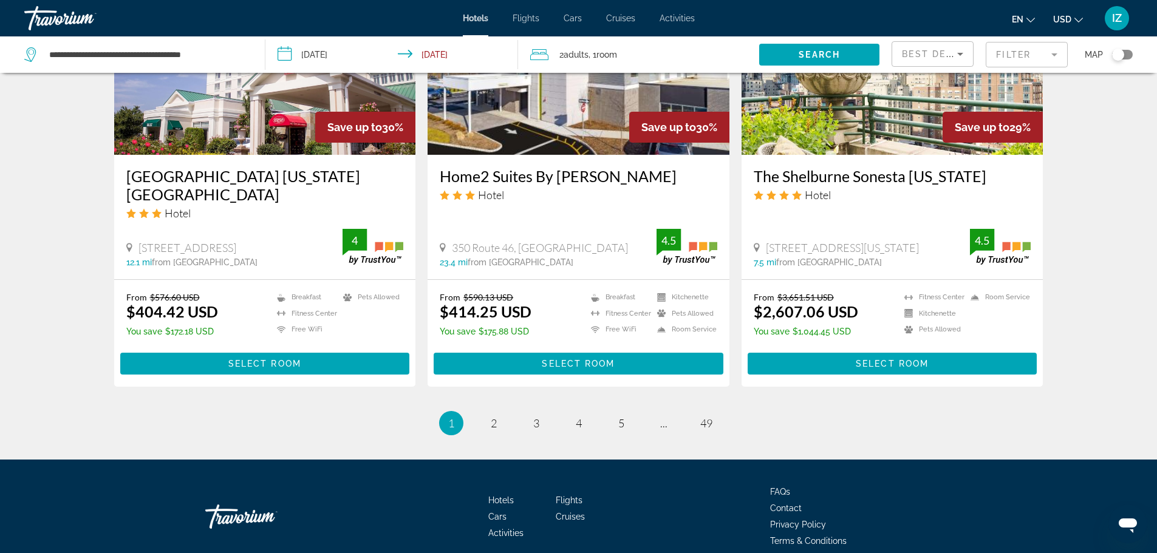
click at [479, 411] on ul "1 / 49 You're on page 1 page 2 page 3 page 4 page 5 page ... page 49" at bounding box center [578, 423] width 929 height 24
click at [496, 417] on span "2" at bounding box center [494, 423] width 6 height 13
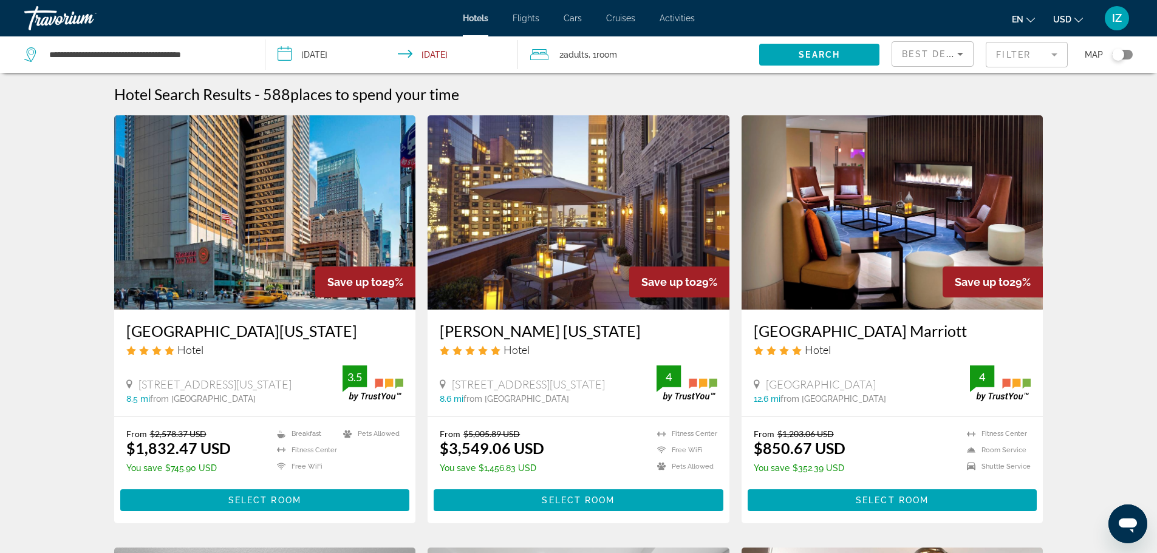
click at [1005, 59] on mat-form-field "Filter" at bounding box center [1027, 55] width 82 height 26
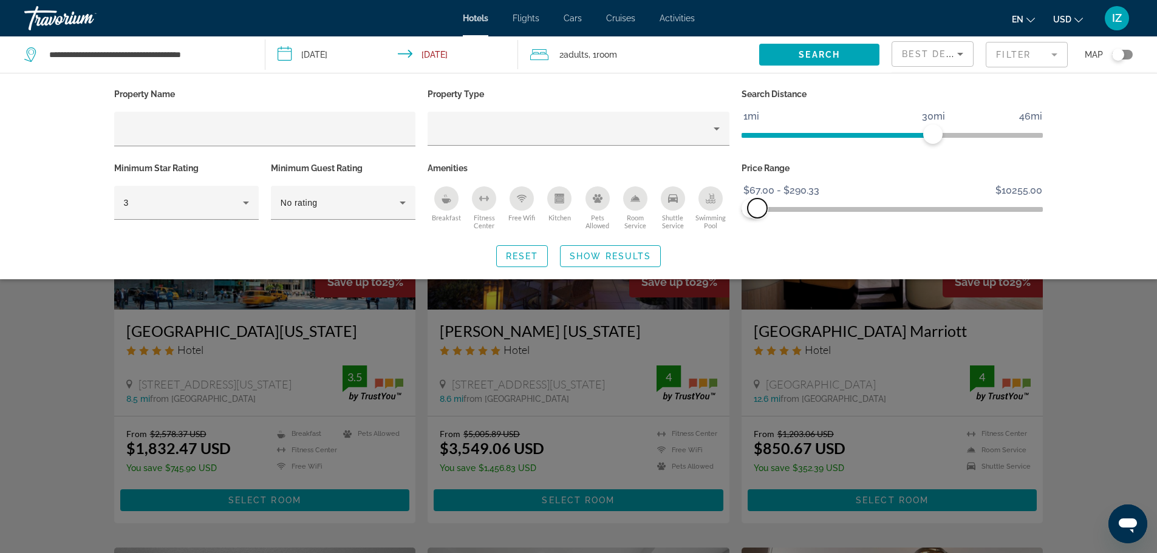
drag, startPoint x: 1034, startPoint y: 208, endPoint x: 758, endPoint y: 221, distance: 276.7
click at [758, 221] on div "Price Range $67.00 $10255.00 $67.00 $290.33 $67.00 - $290.33" at bounding box center [893, 197] width 314 height 74
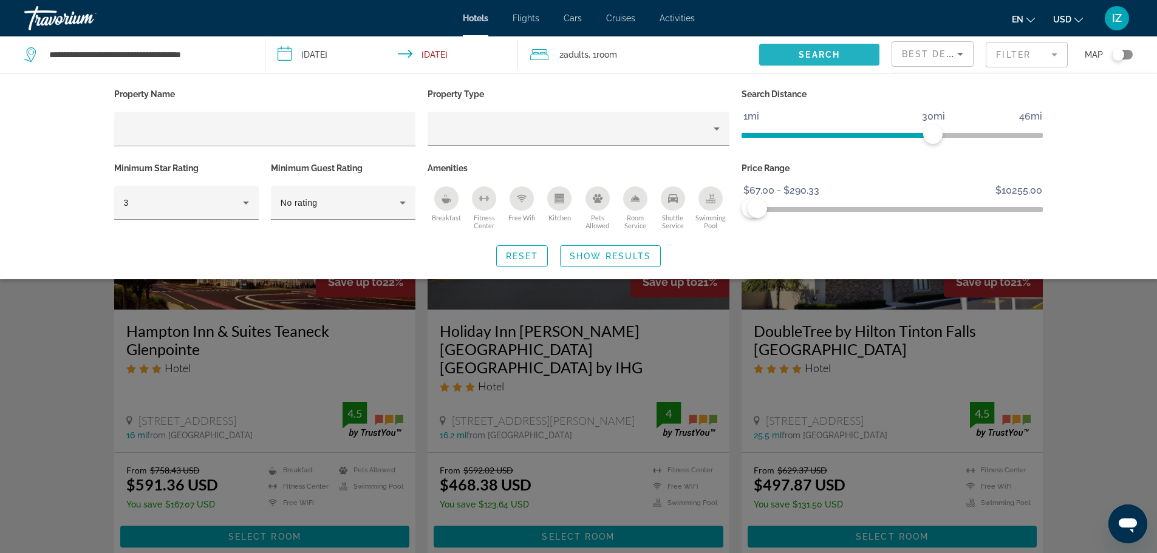
click at [809, 59] on span "Search" at bounding box center [819, 55] width 41 height 10
click at [827, 53] on span "Search" at bounding box center [819, 55] width 41 height 10
click at [831, 54] on span "Search" at bounding box center [819, 55] width 41 height 10
click at [832, 54] on span "Search" at bounding box center [819, 55] width 41 height 10
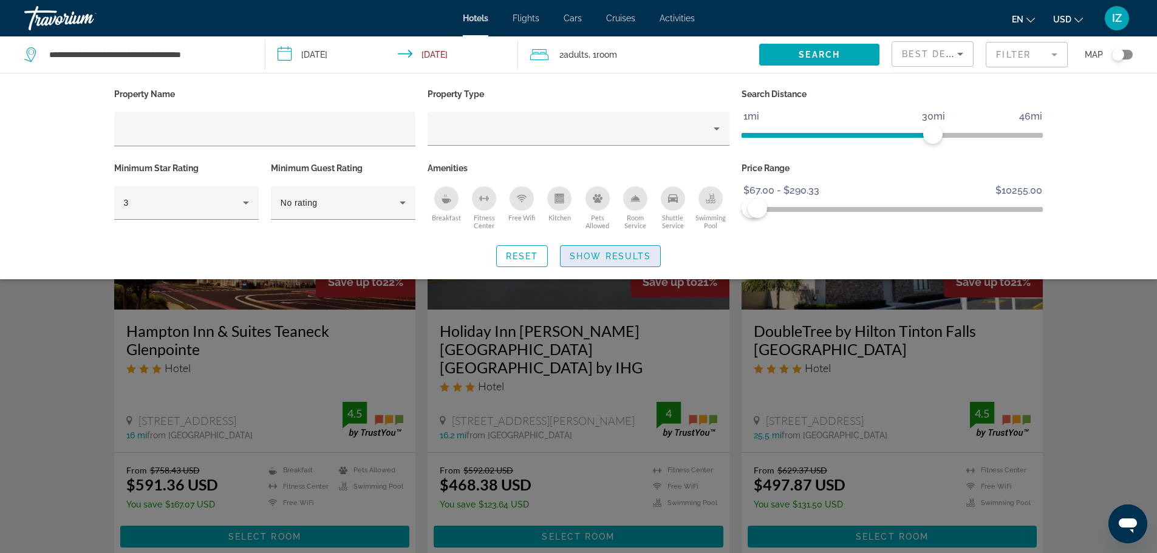
click at [620, 261] on span "Search widget" at bounding box center [611, 256] width 100 height 29
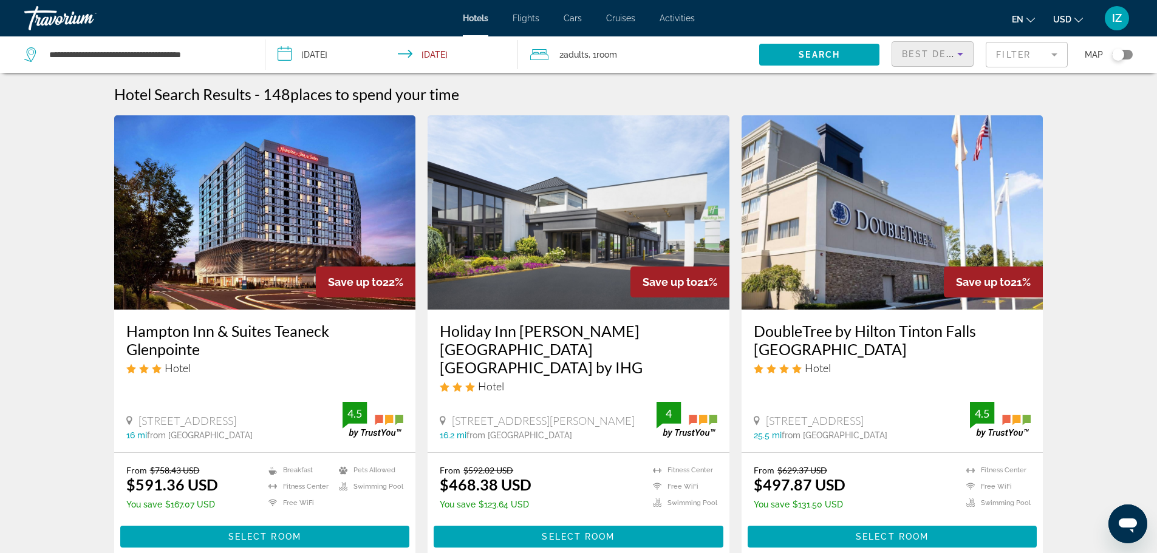
click at [956, 53] on icon "Sort by" at bounding box center [960, 54] width 15 height 15
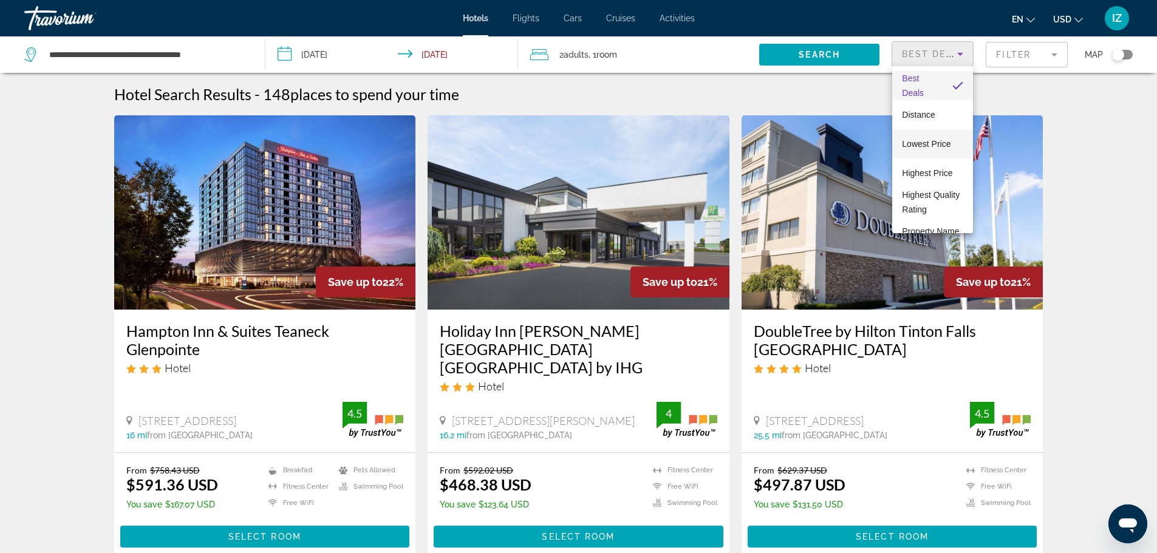
click at [929, 151] on span "Lowest Price" at bounding box center [926, 144] width 49 height 15
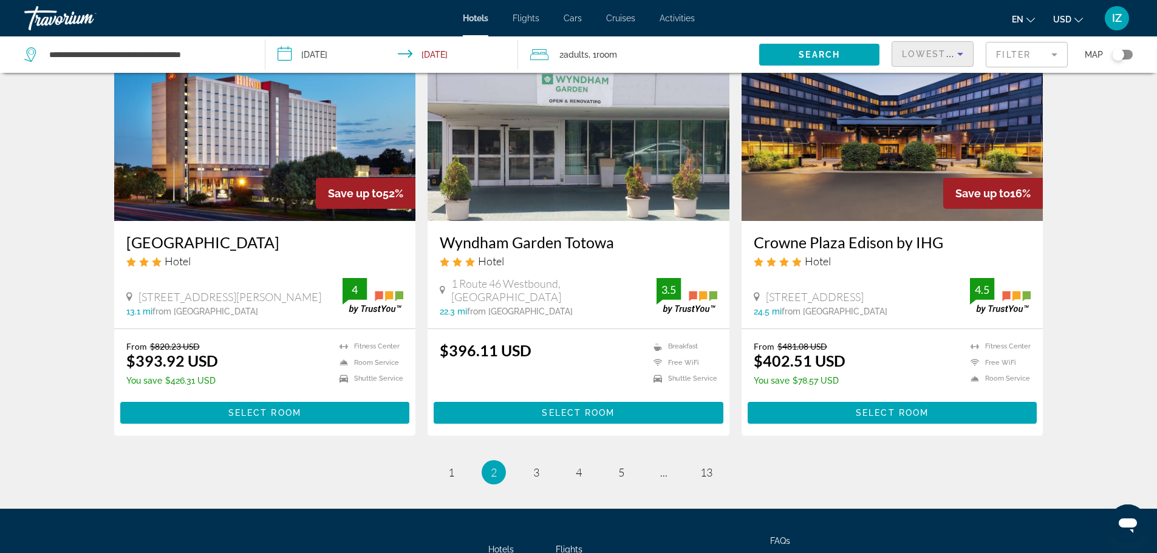
scroll to position [1458, 0]
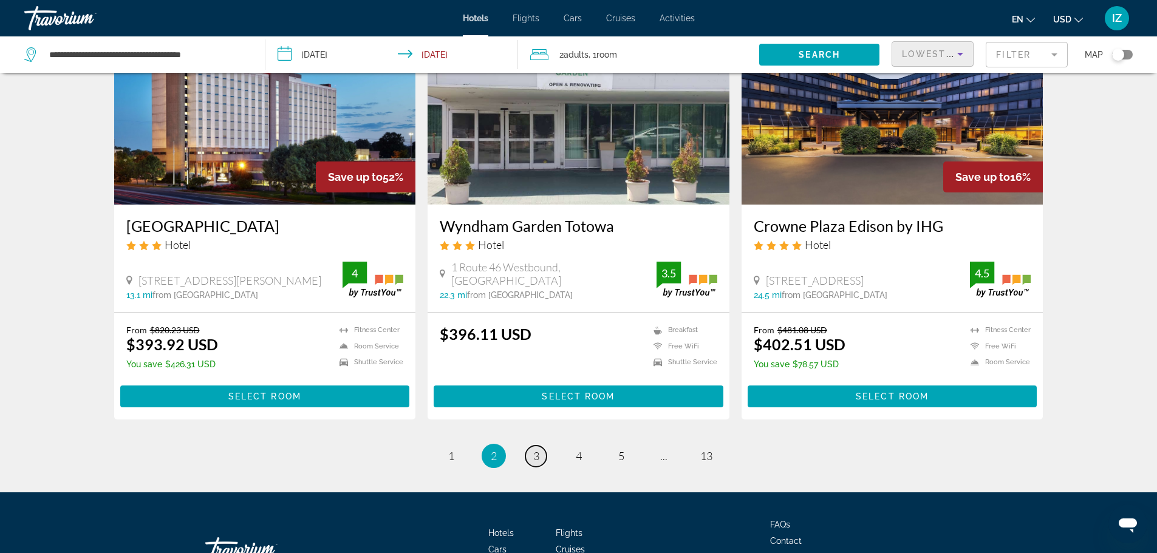
click at [529, 446] on link "page 3" at bounding box center [535, 456] width 21 height 21
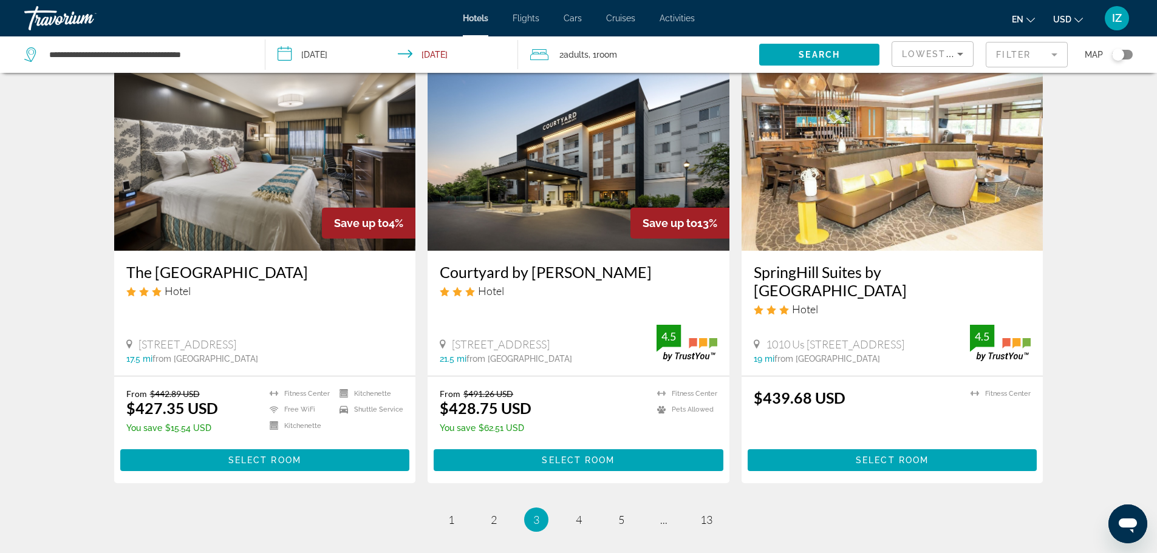
scroll to position [1519, 0]
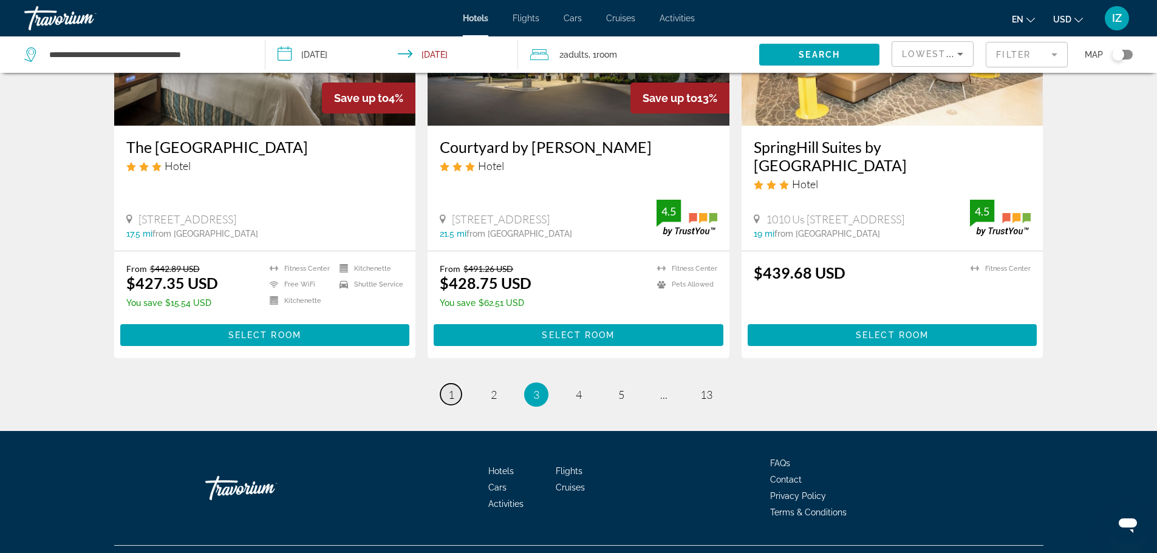
click at [456, 384] on link "page 1" at bounding box center [450, 394] width 21 height 21
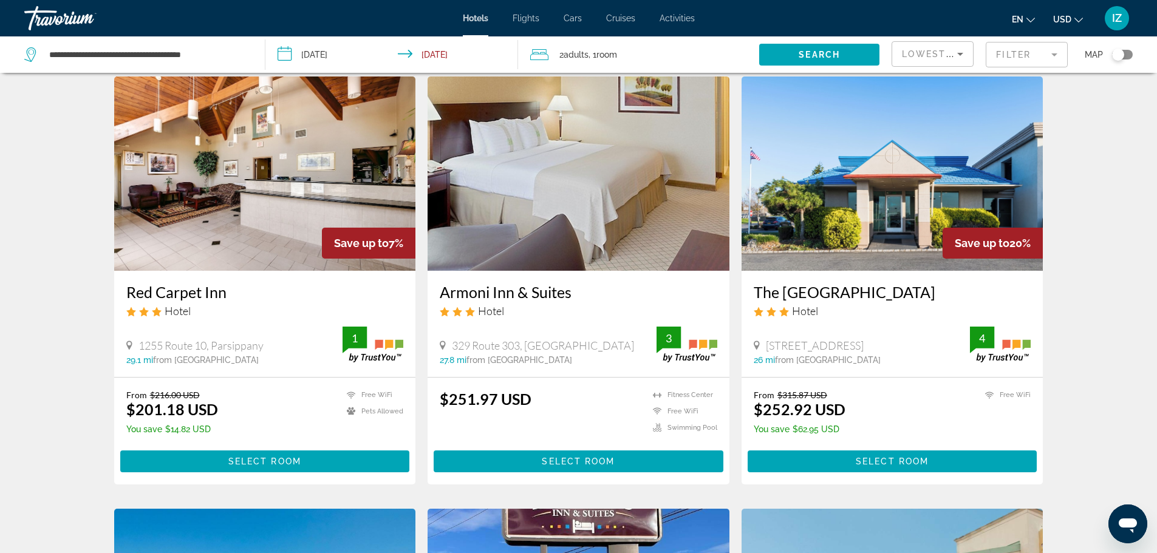
scroll to position [61, 0]
